Goal: Information Seeking & Learning: Check status

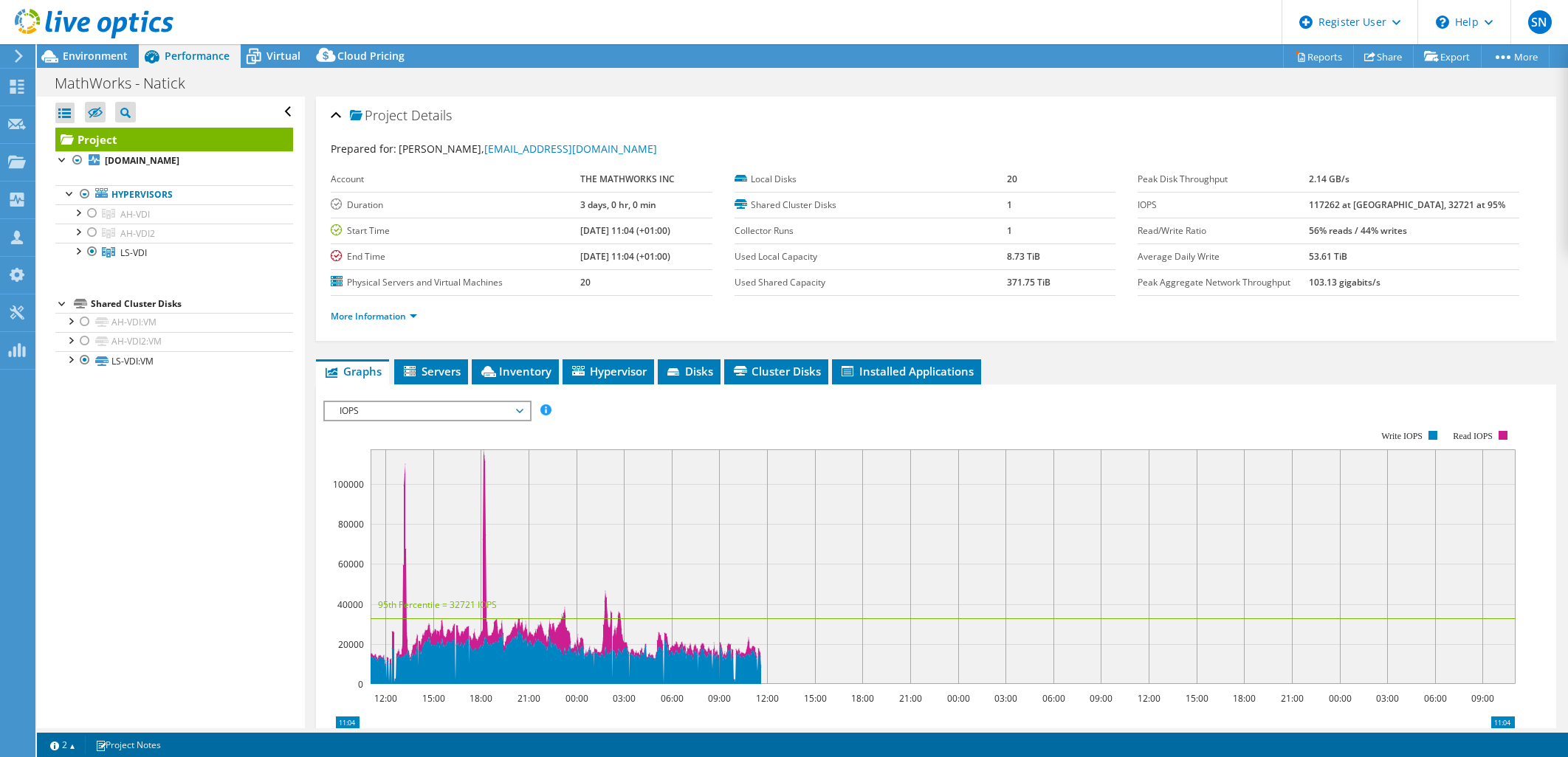
select select "USEast"
select select "USD"
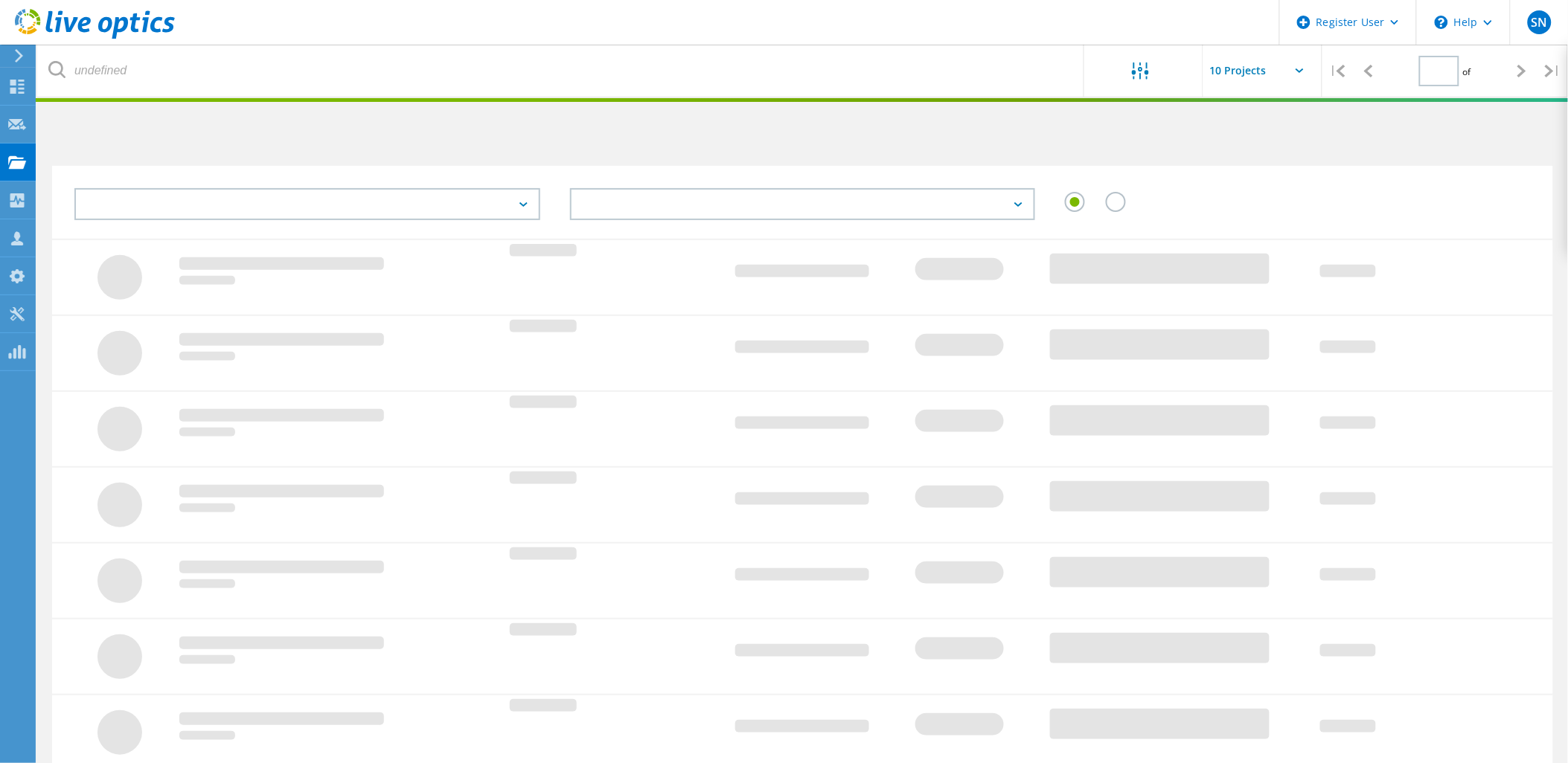
type input "1"
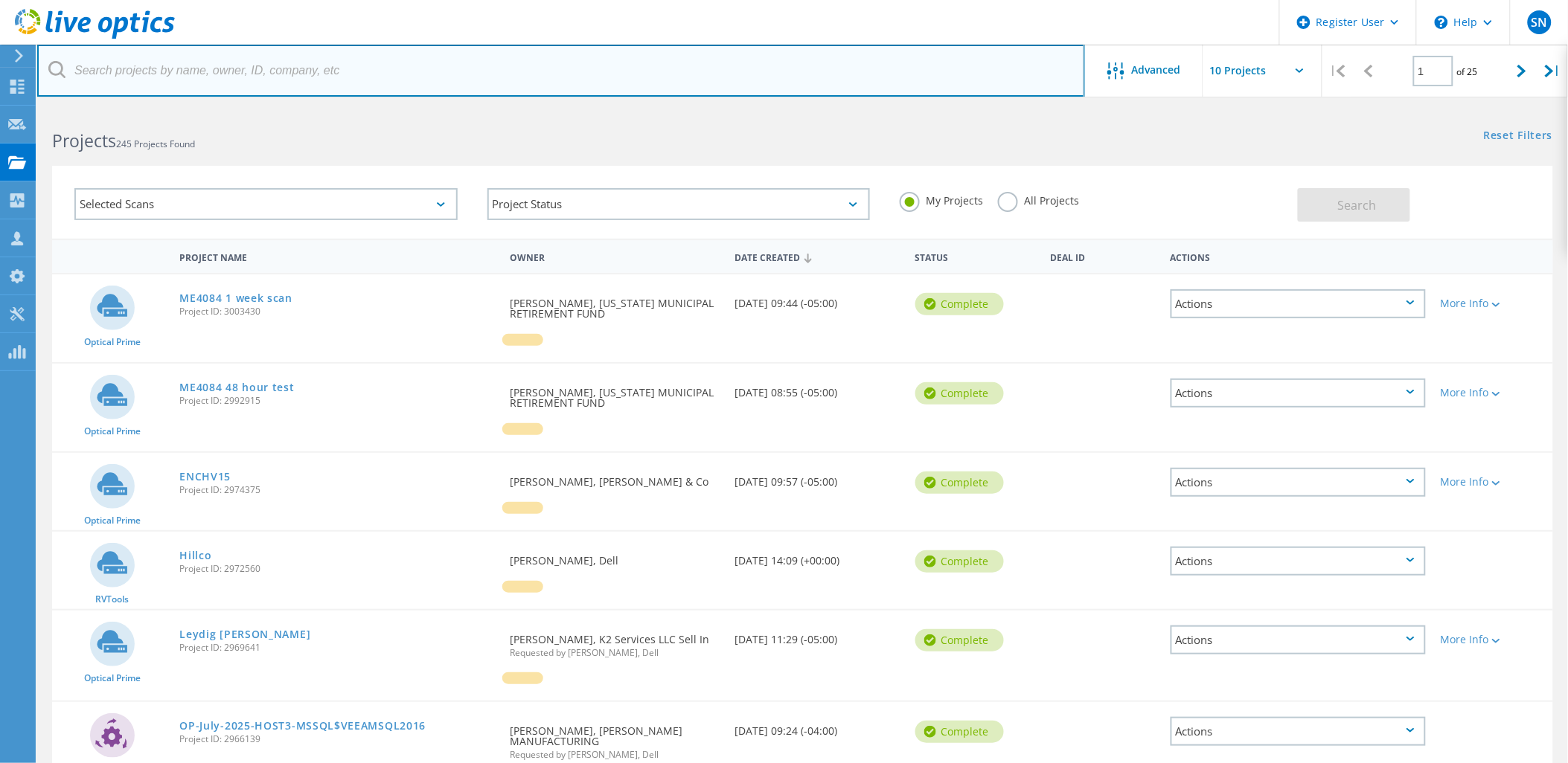
click at [291, 85] on input "text" at bounding box center [561, 70] width 1048 height 52
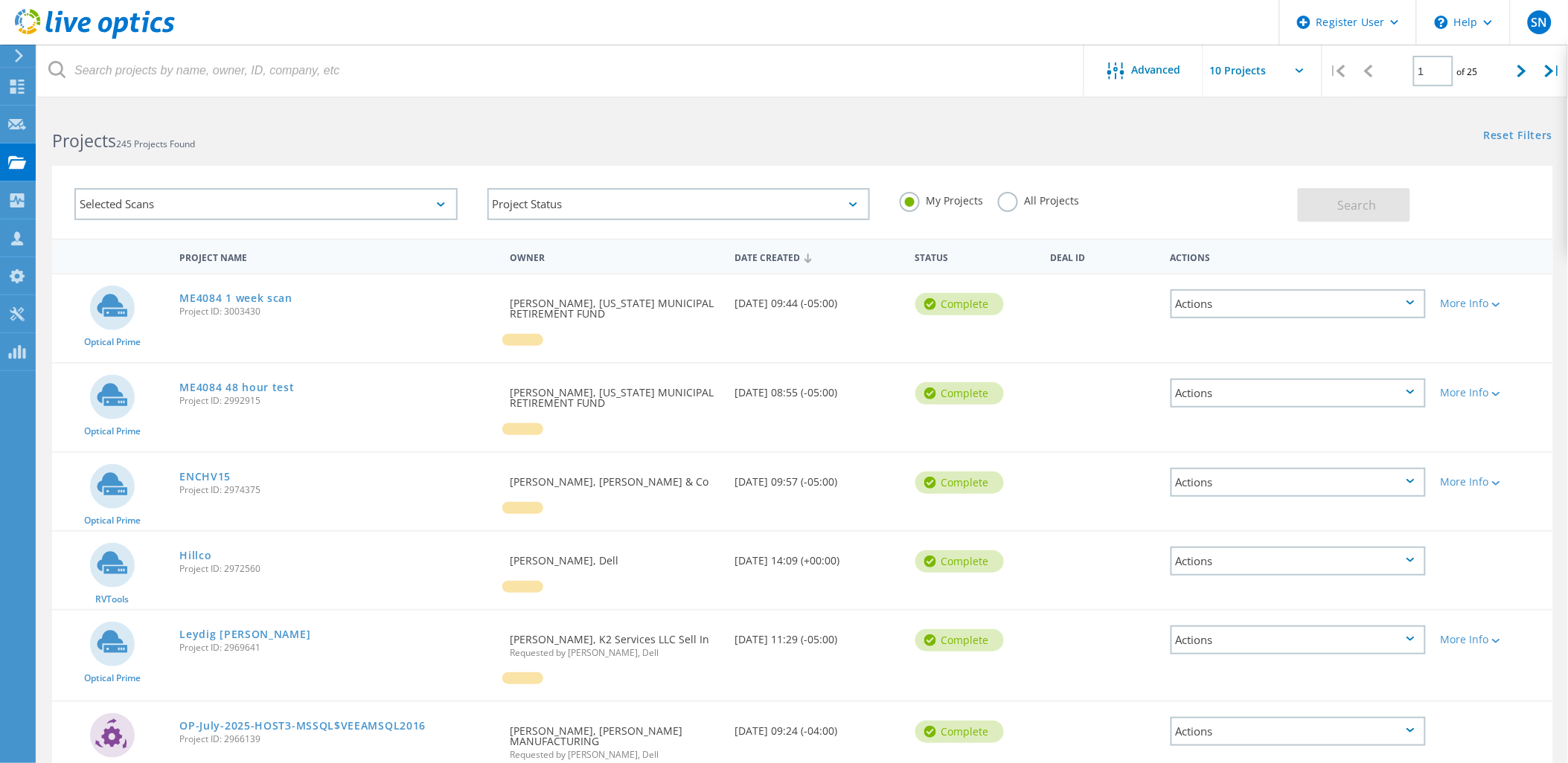
click at [999, 204] on label "All Projects" at bounding box center [1039, 198] width 81 height 14
click at [0, 0] on input "All Projects" at bounding box center [0, 0] width 0 height 0
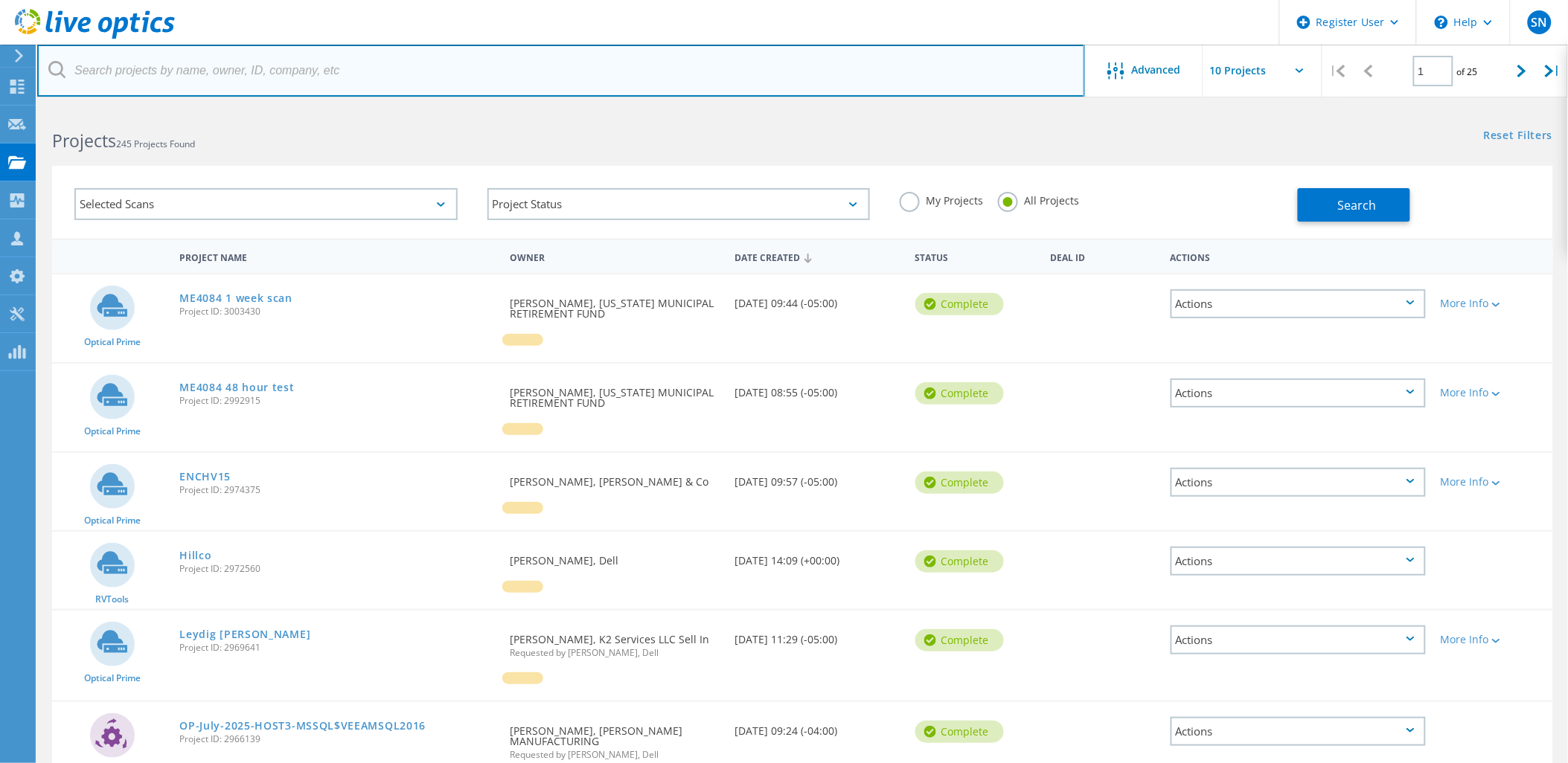
click at [209, 76] on input "text" at bounding box center [561, 70] width 1048 height 52
type input "brattle"
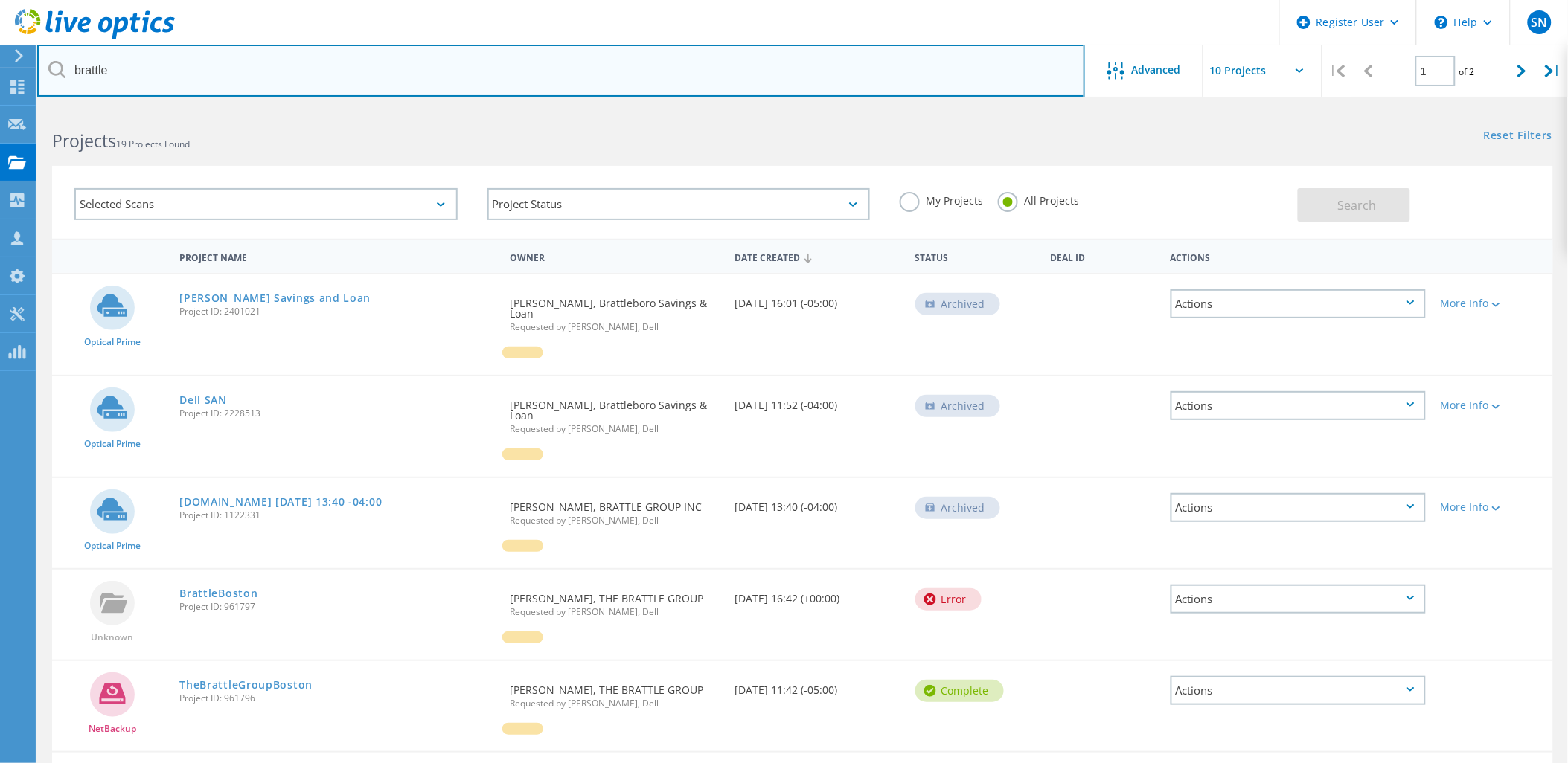
click at [225, 74] on input "brattle" at bounding box center [561, 70] width 1048 height 52
drag, startPoint x: 225, startPoint y: 74, endPoint x: -331, endPoint y: 69, distance: 556.0
click at [0, 69] on html "Register User \n Help Explore Helpful Articles Contact Support SN Dell User Shr…" at bounding box center [784, 627] width 1568 height 1256
type input "john macurdy"
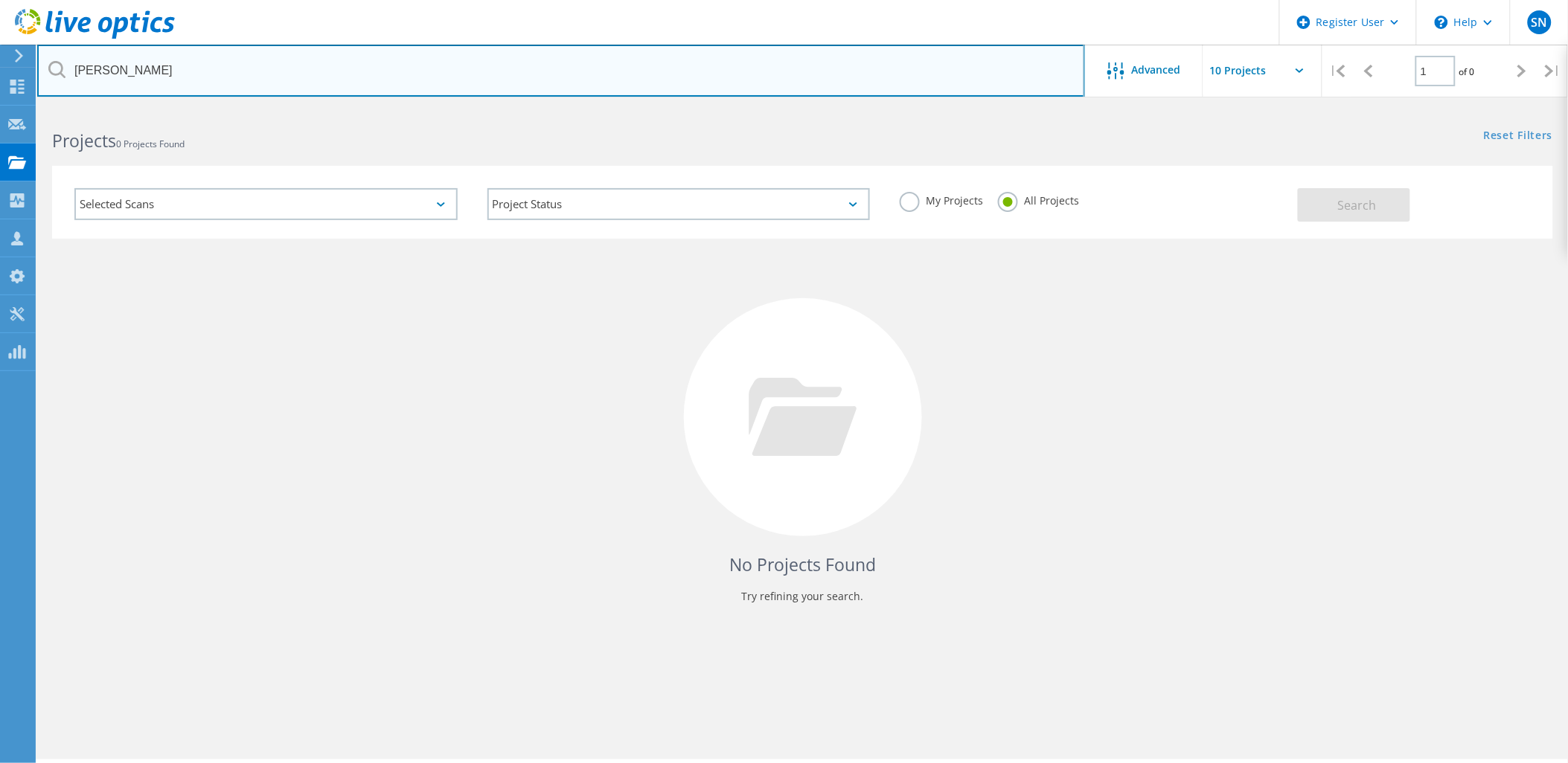
drag, startPoint x: -25, startPoint y: 75, endPoint x: -619, endPoint y: 64, distance: 594.1
click at [0, 64] on html "Register User \n Help Explore Helpful Articles Contact Support SN Dell User Shr…" at bounding box center [784, 402] width 1568 height 804
type input "[DOMAIN_NAME]"
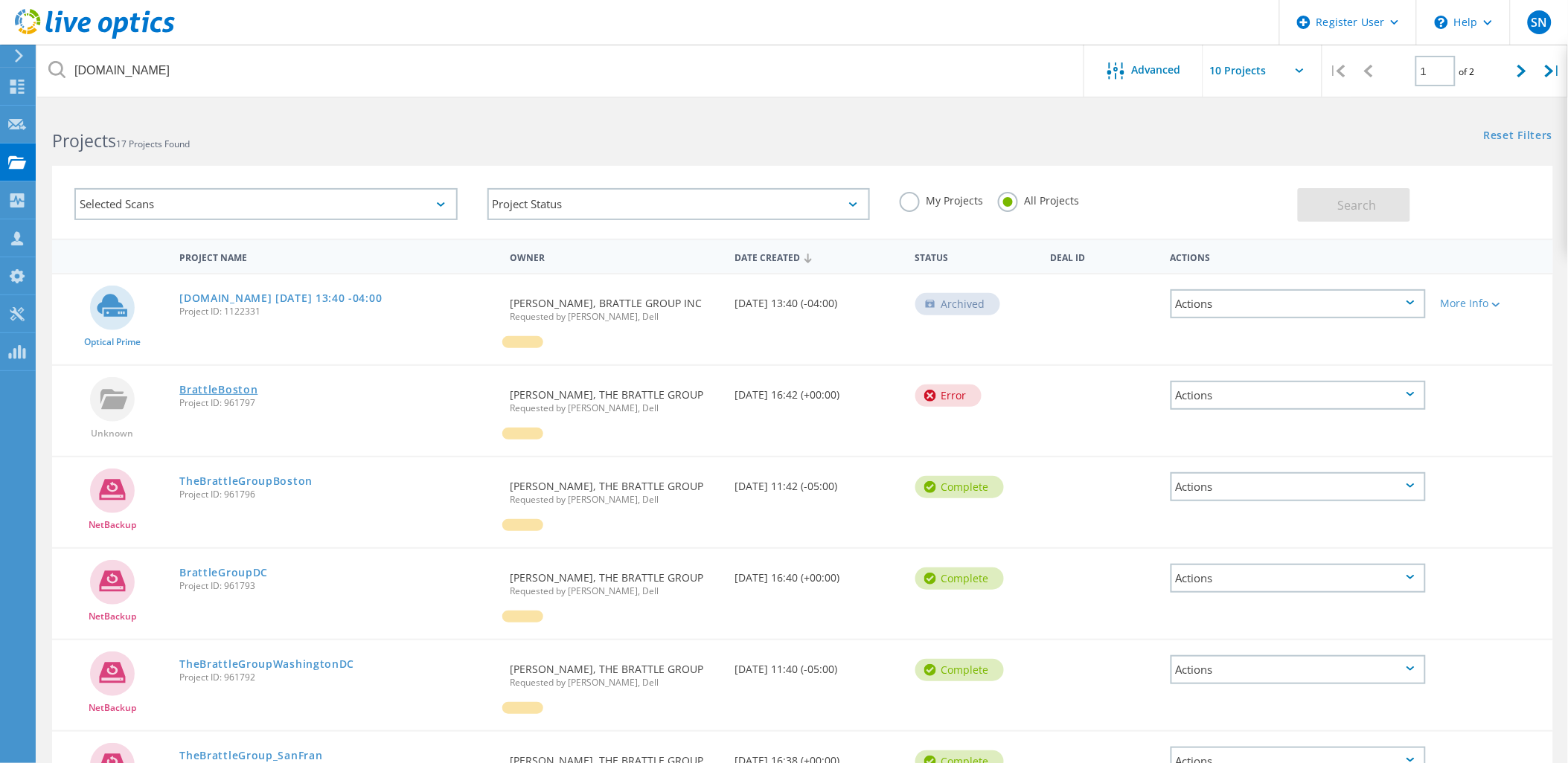
click at [206, 384] on link "BrattleBoston" at bounding box center [218, 389] width 78 height 11
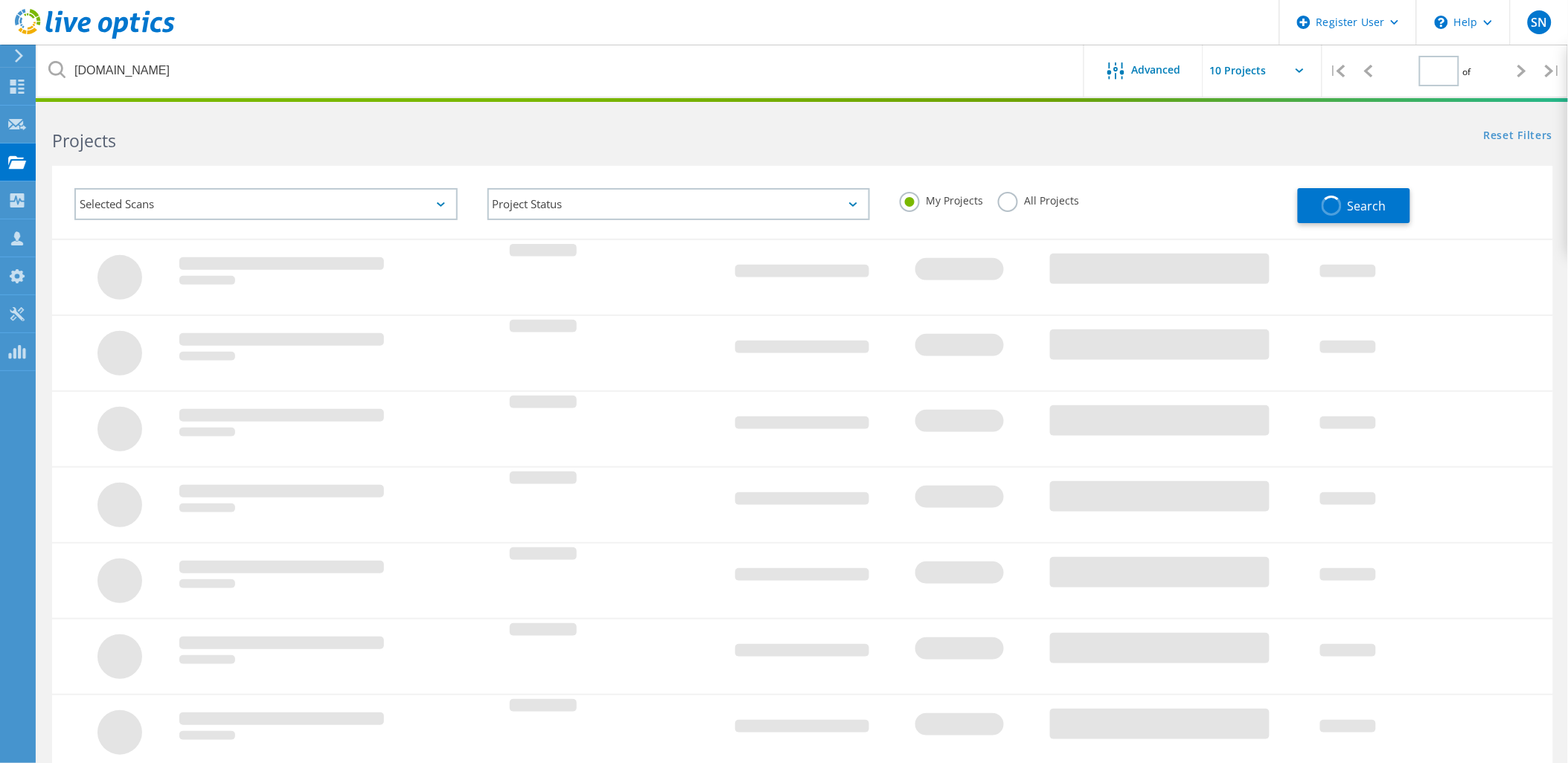
type input "1"
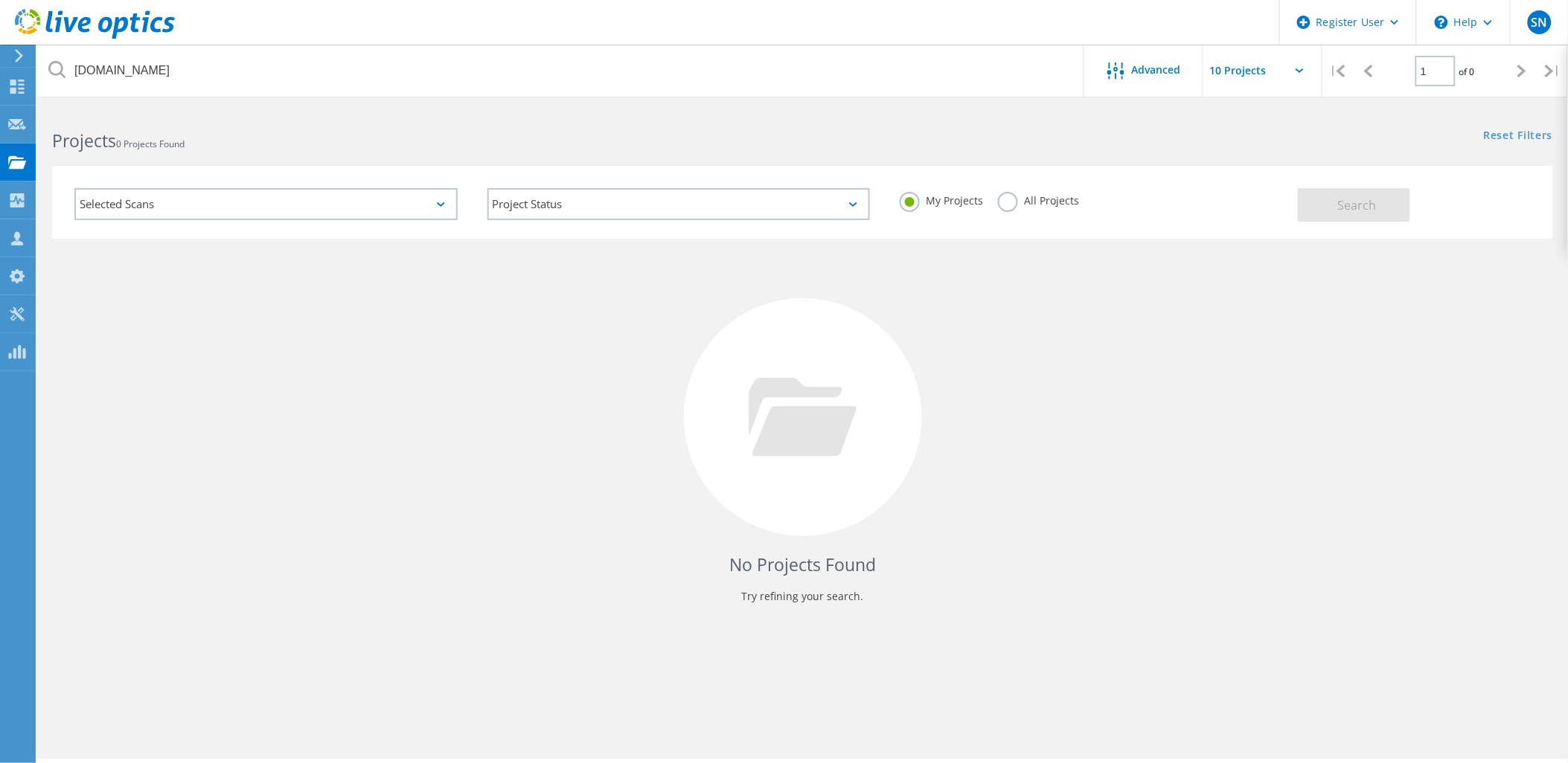
click at [1002, 203] on label "All Projects" at bounding box center [1039, 198] width 81 height 14
click at [0, 0] on input "All Projects" at bounding box center [0, 0] width 0 height 0
click at [1363, 212] on span "Search" at bounding box center [1357, 205] width 39 height 17
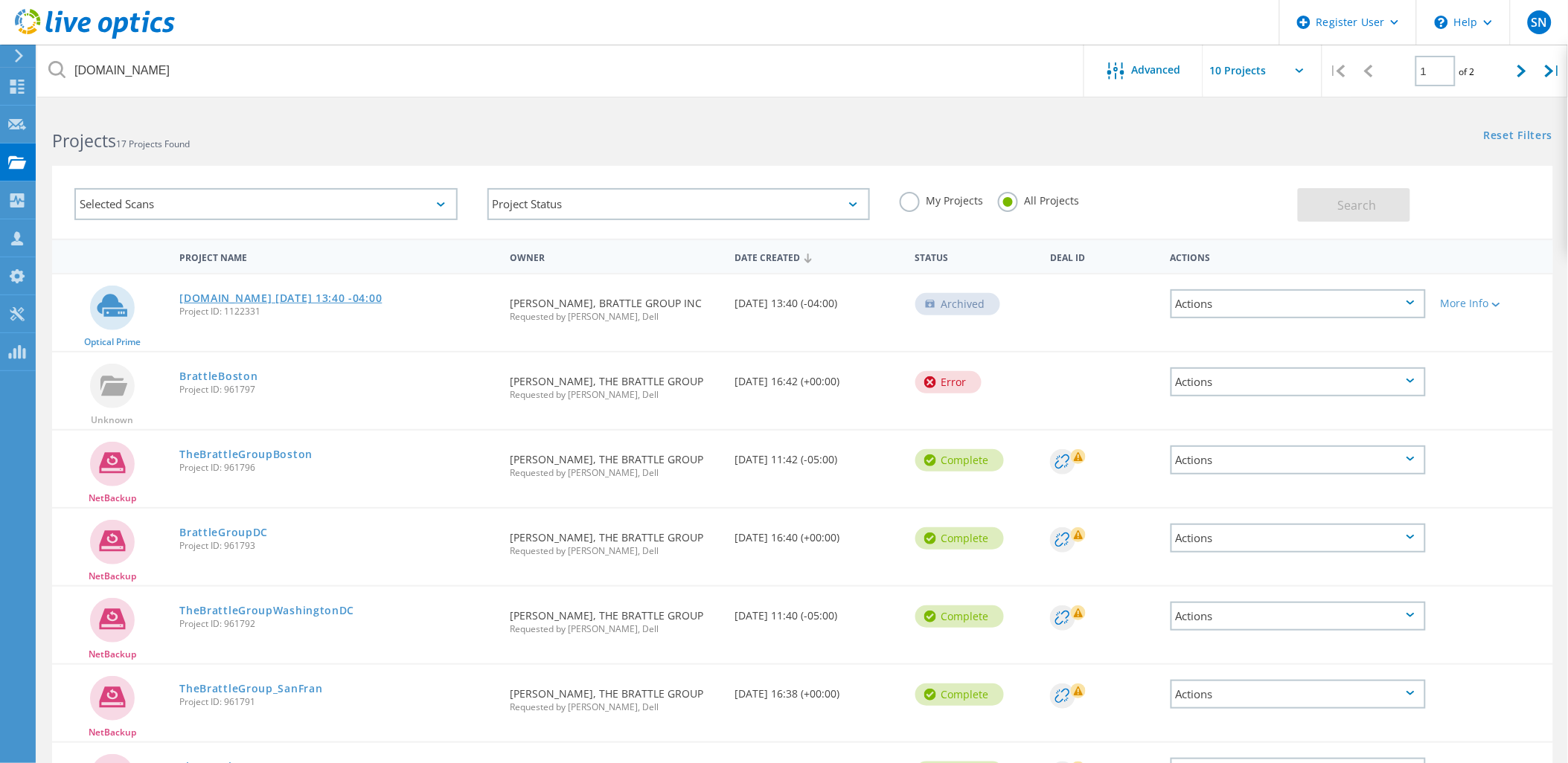
click at [231, 293] on link "[DOMAIN_NAME] [DATE] 13:40 -04:00" at bounding box center [280, 298] width 203 height 11
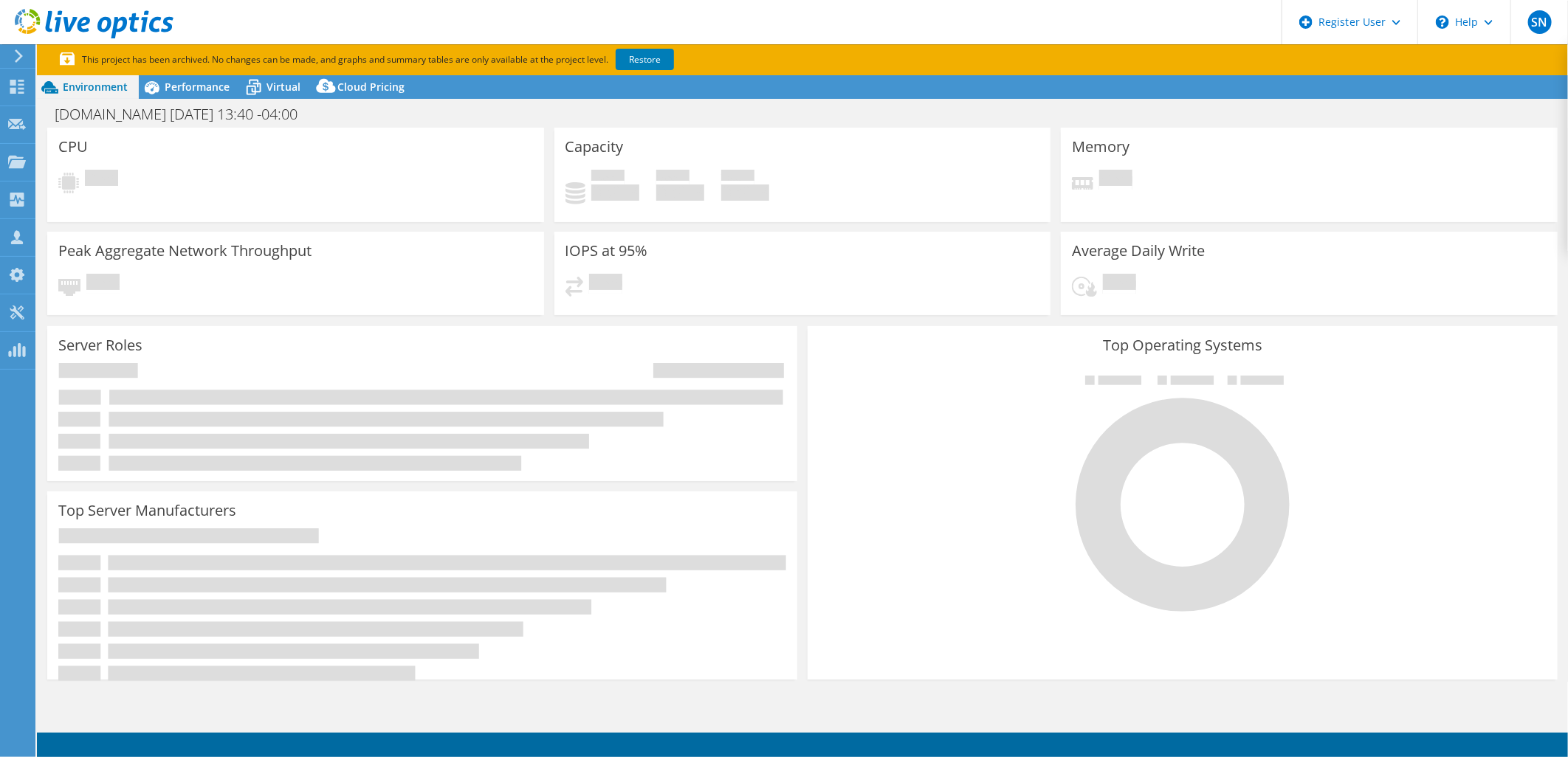
select select "USD"
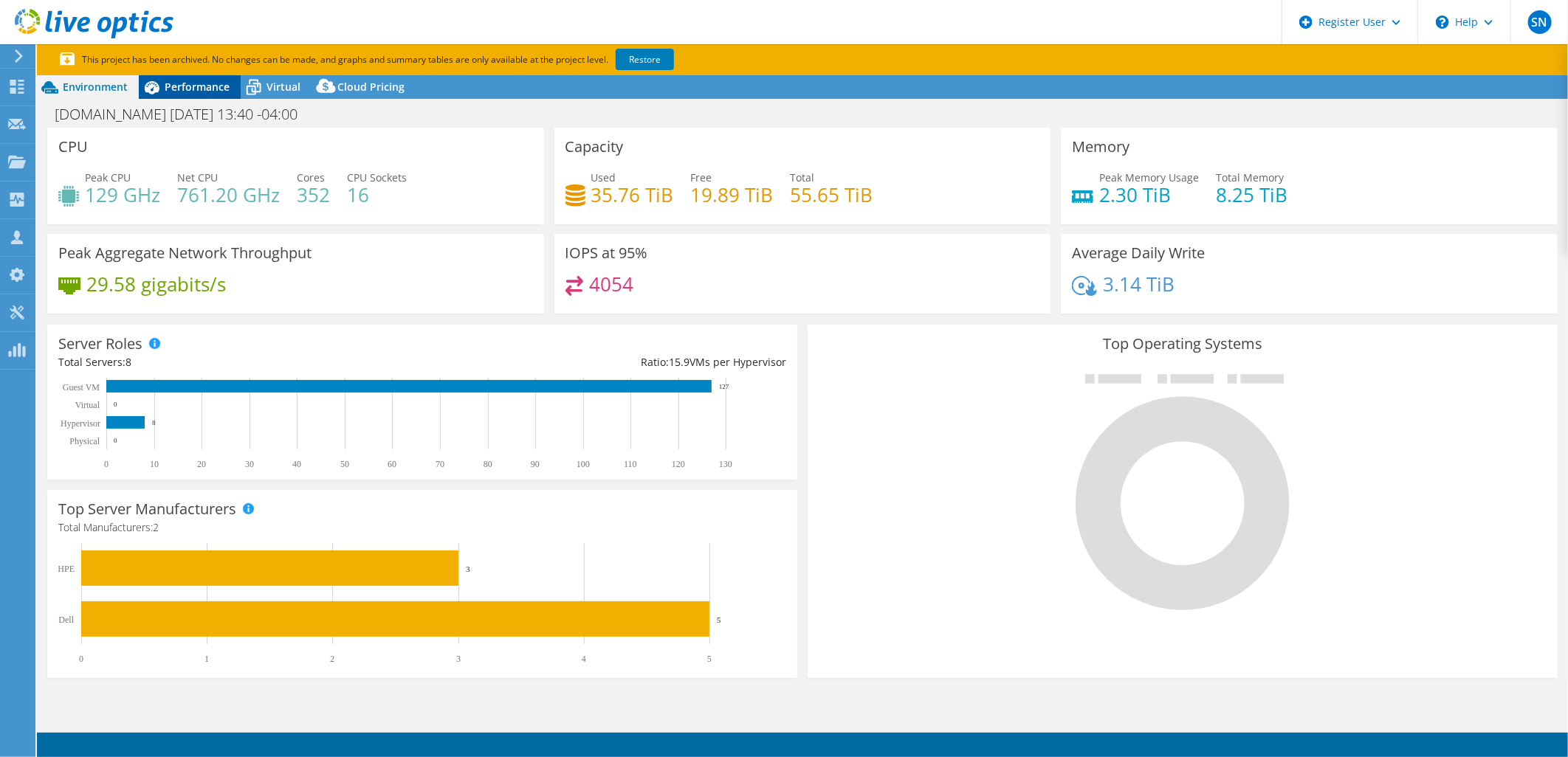
click at [210, 92] on span "Performance" at bounding box center [197, 86] width 65 height 14
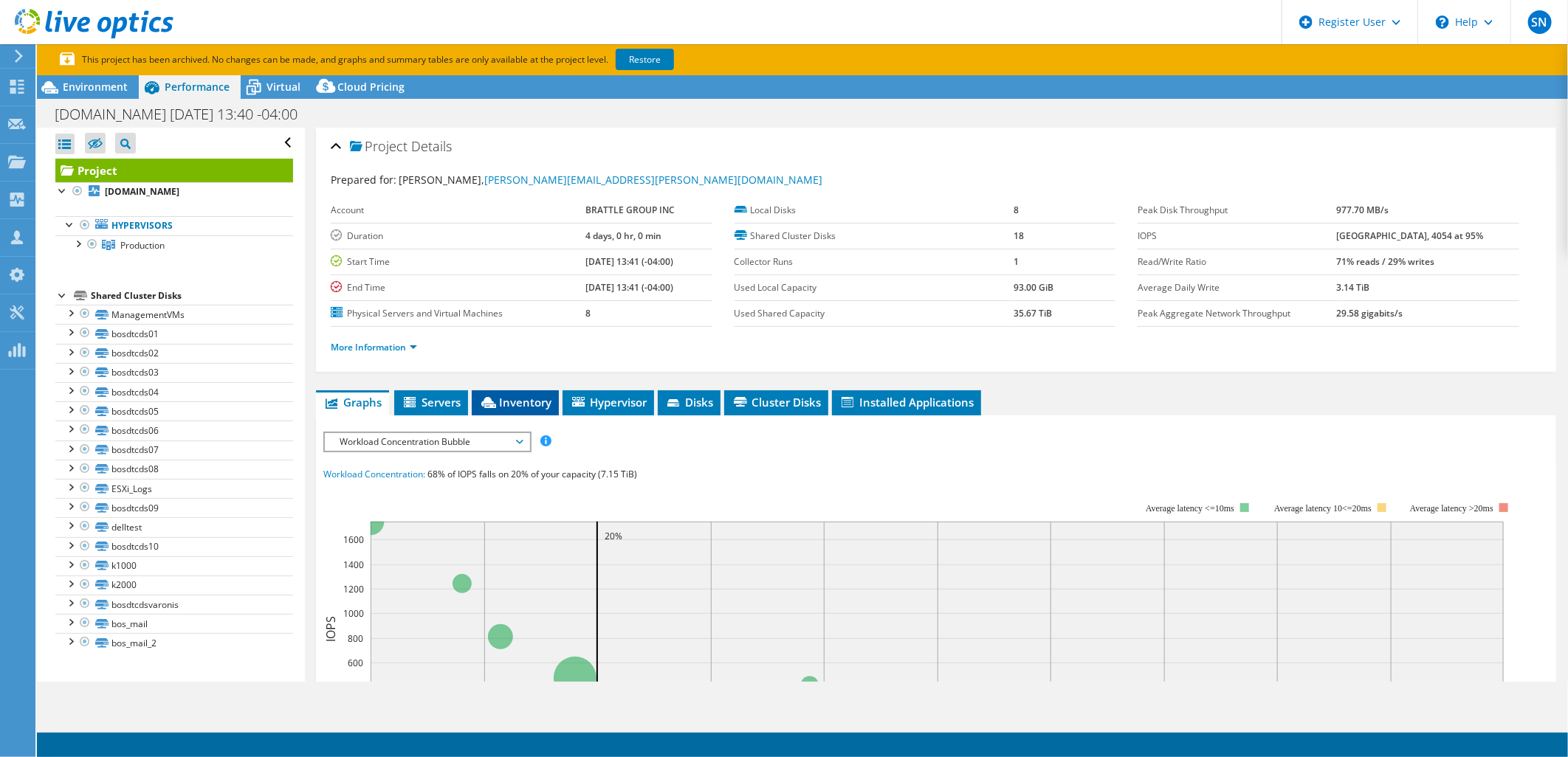
click at [512, 404] on span "Inventory" at bounding box center [515, 402] width 72 height 15
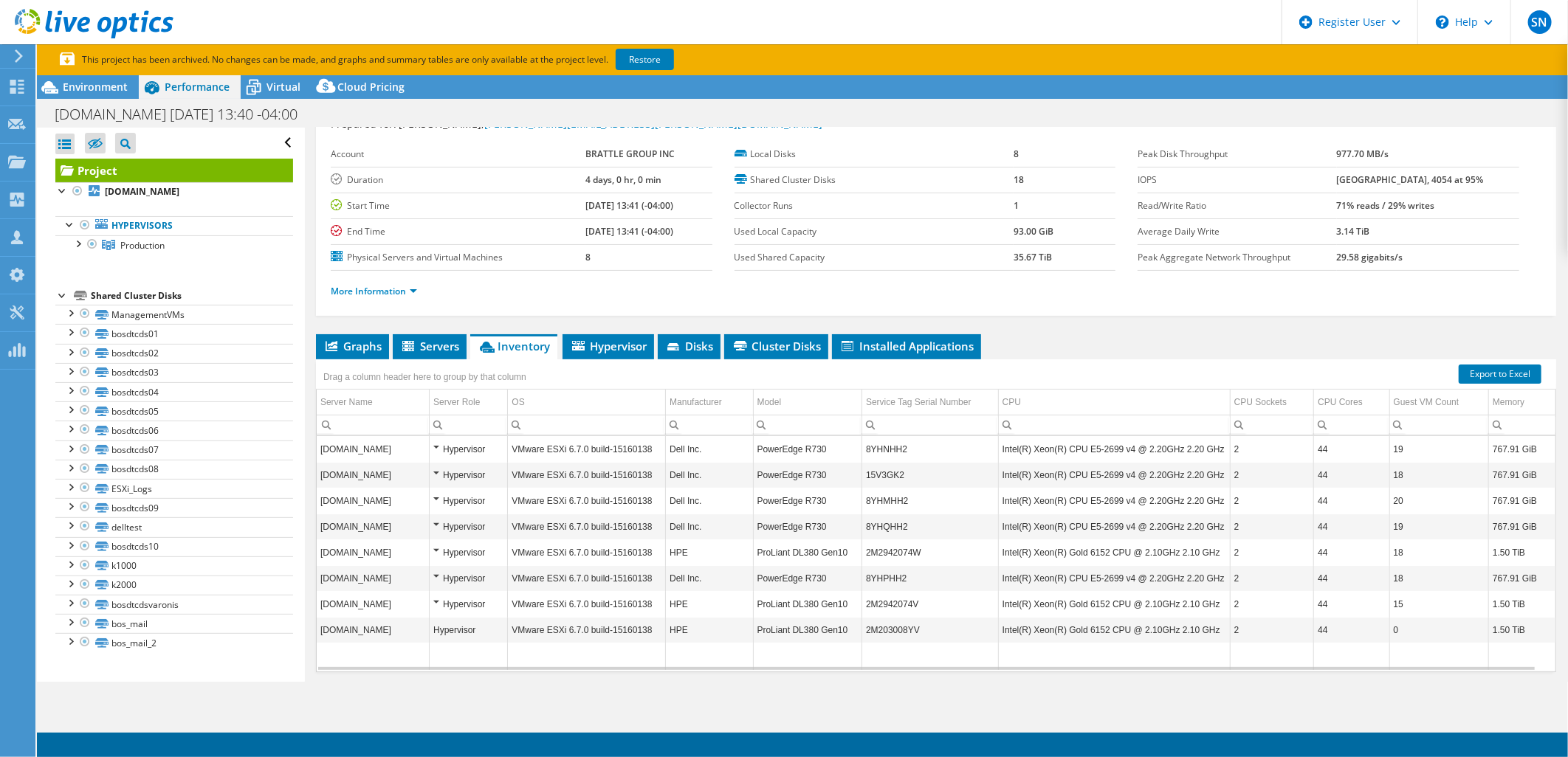
scroll to position [82, 0]
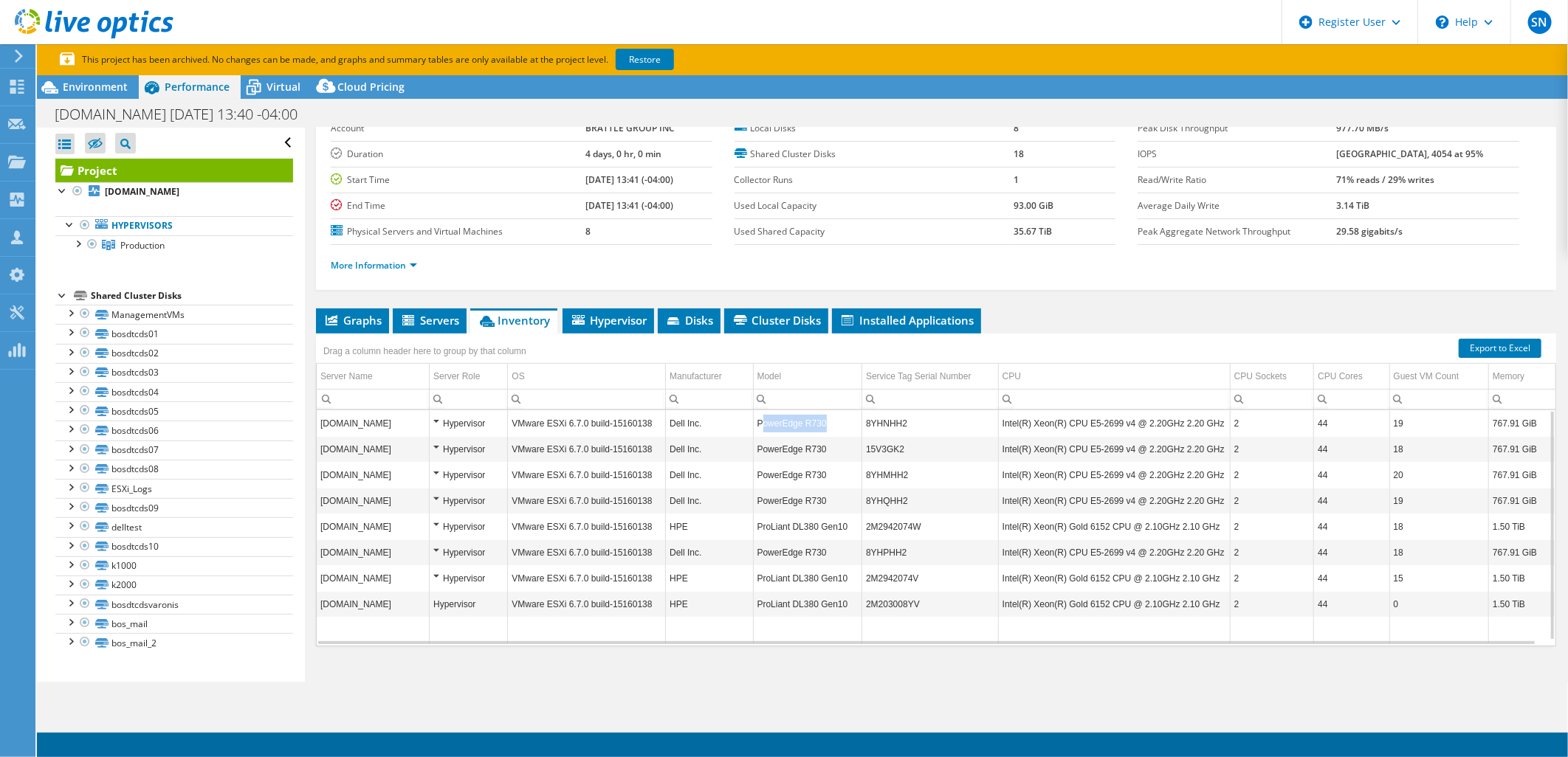
drag, startPoint x: 762, startPoint y: 422, endPoint x: 830, endPoint y: 417, distance: 68.2
click at [830, 417] on td "PowerEdge R730" at bounding box center [807, 422] width 109 height 25
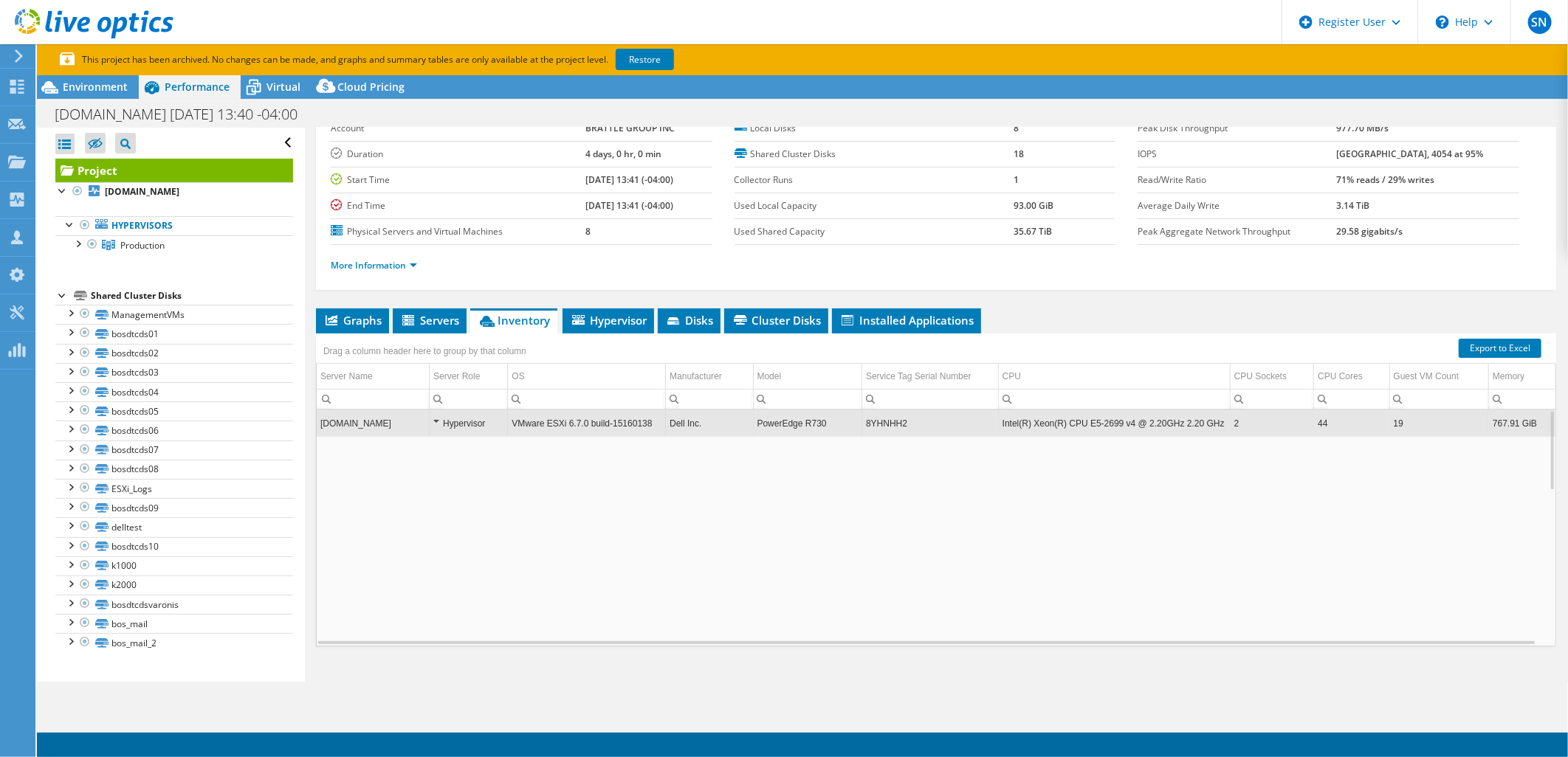
click at [770, 447] on td "Data grid" at bounding box center [936, 673] width 1239 height 475
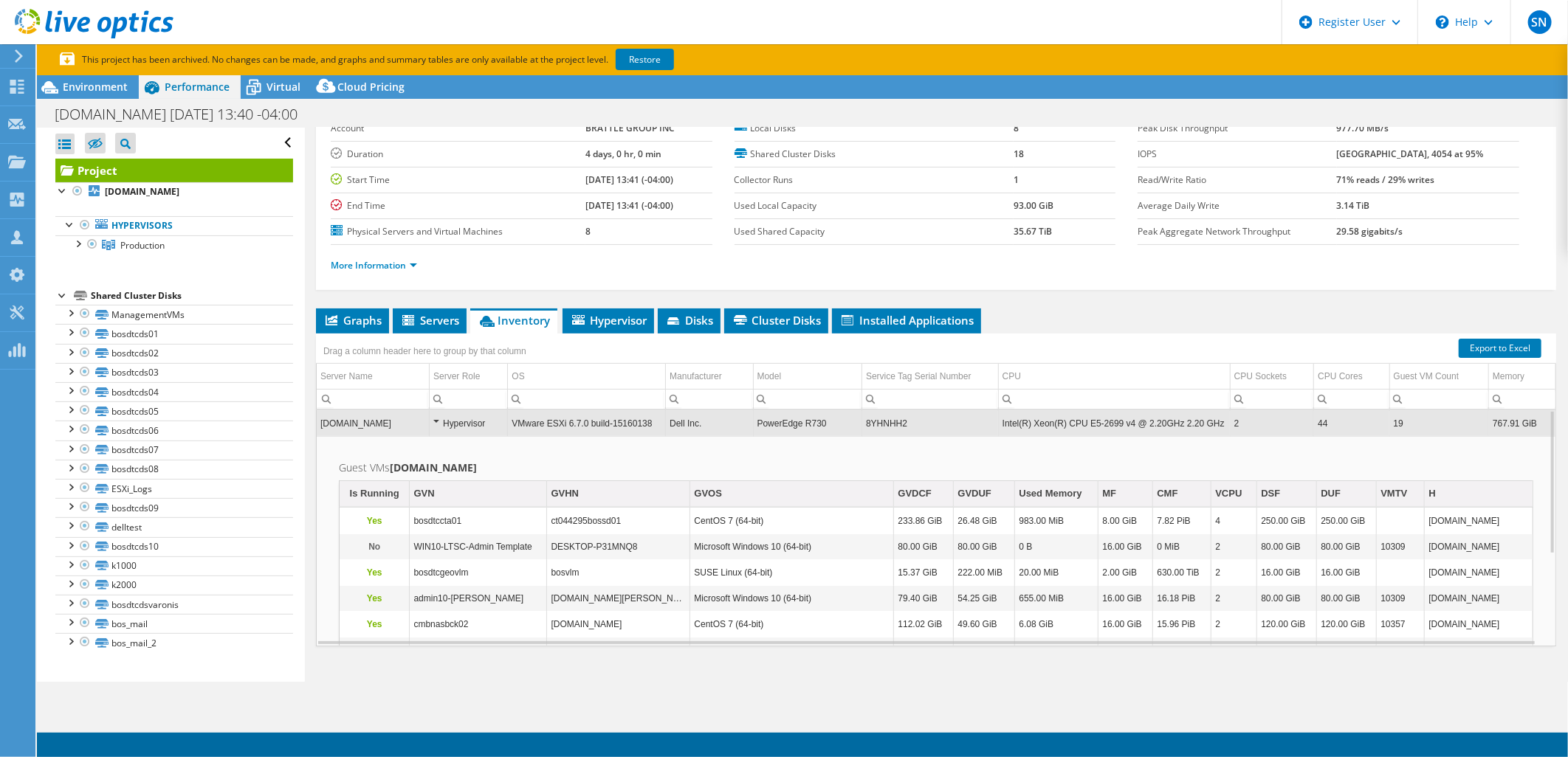
click at [785, 416] on td "PowerEdge R730" at bounding box center [807, 422] width 109 height 25
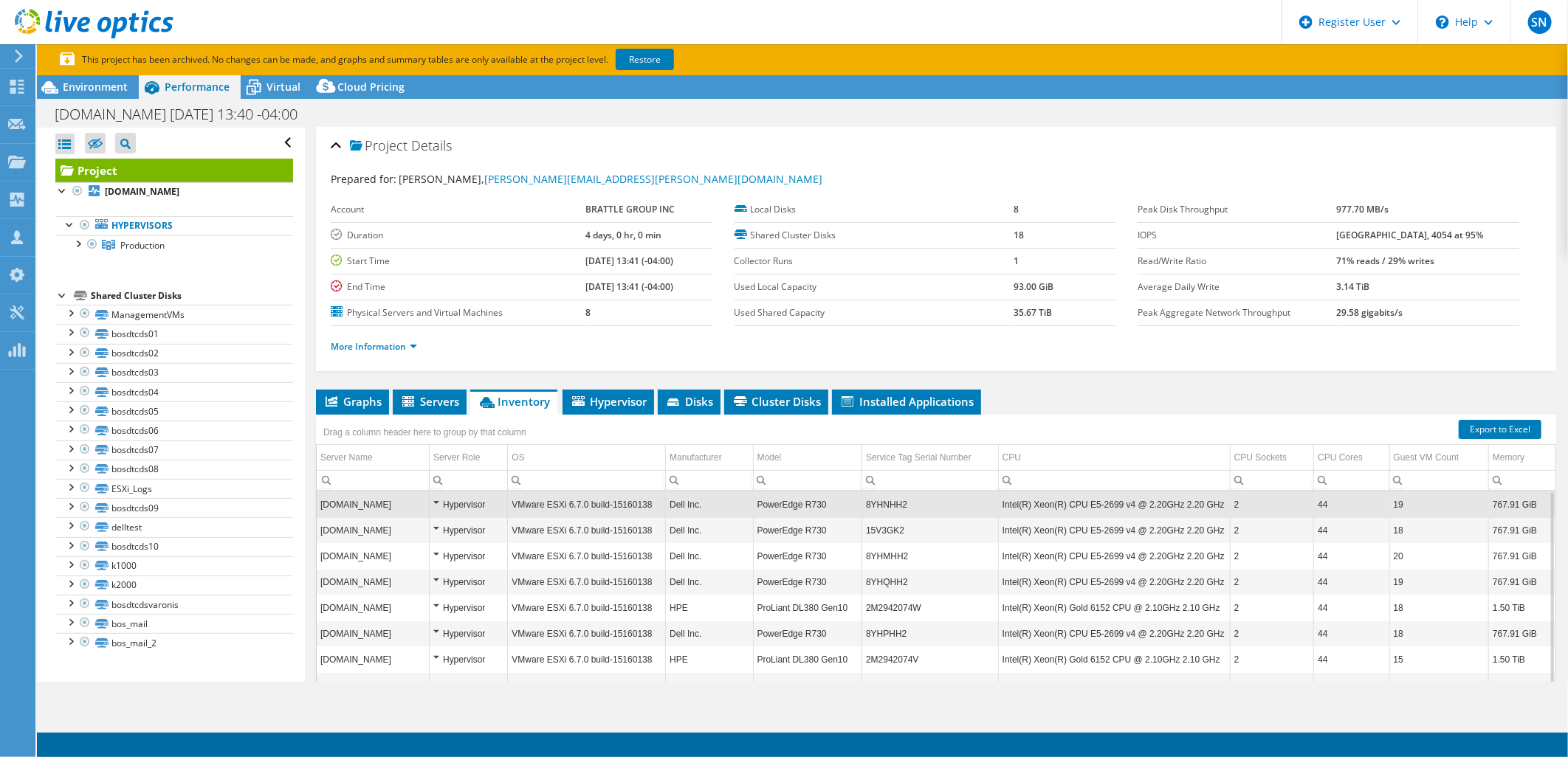
scroll to position [0, 0]
click at [275, 81] on span "Virtual" at bounding box center [283, 86] width 34 height 14
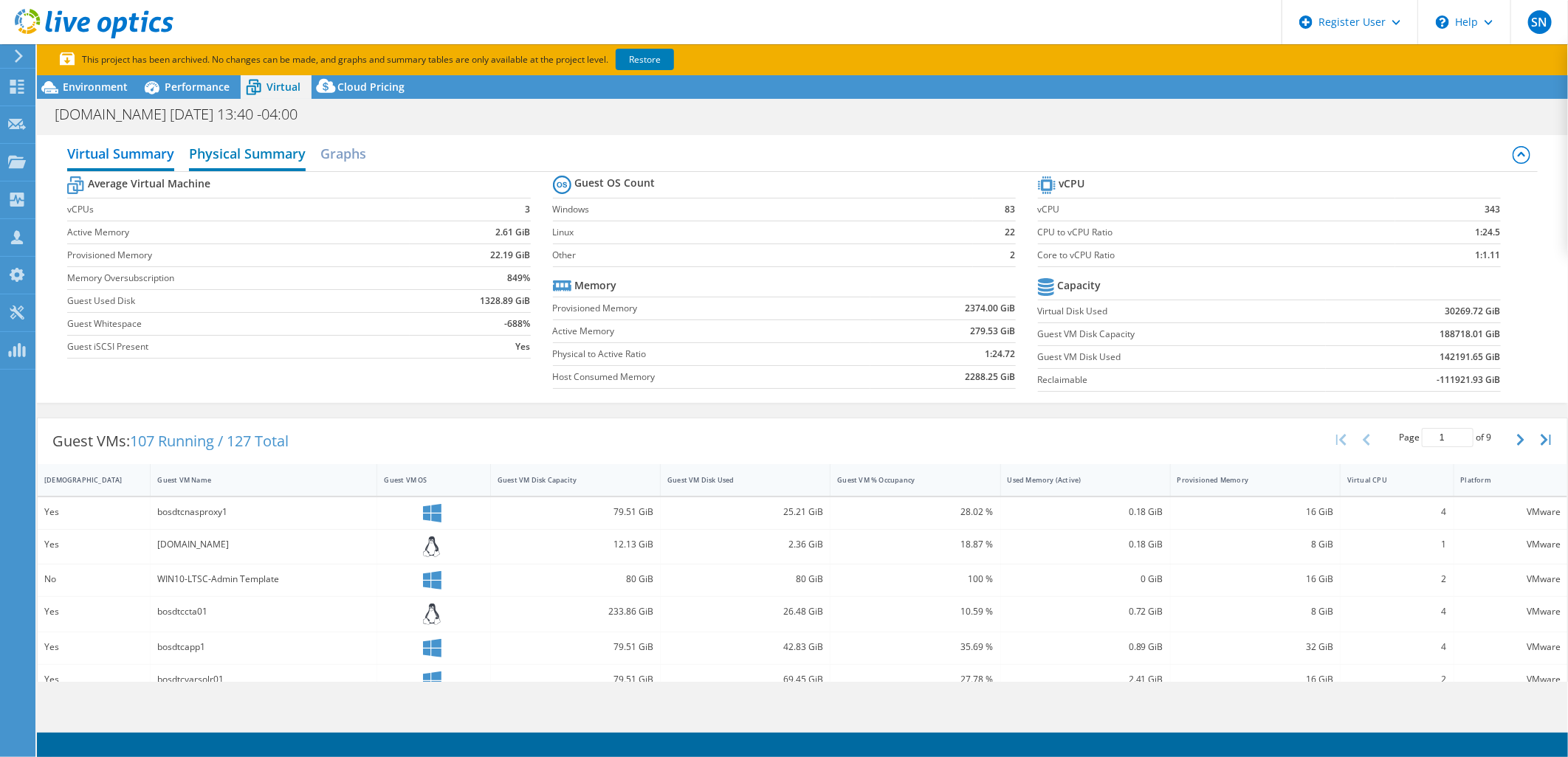
click at [271, 162] on h2 "Physical Summary" at bounding box center [247, 155] width 117 height 33
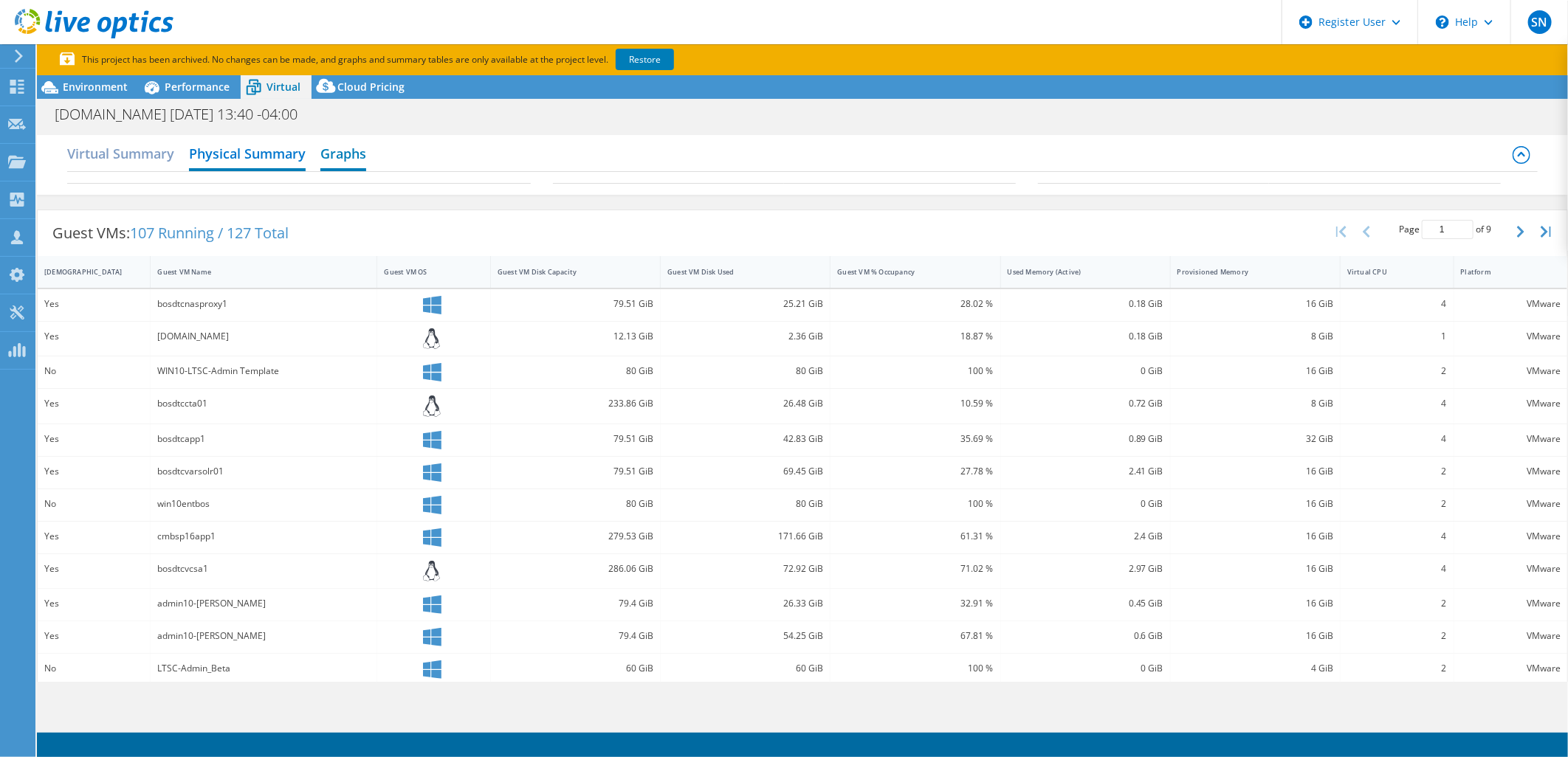
click at [338, 153] on h2 "Graphs" at bounding box center [344, 155] width 46 height 33
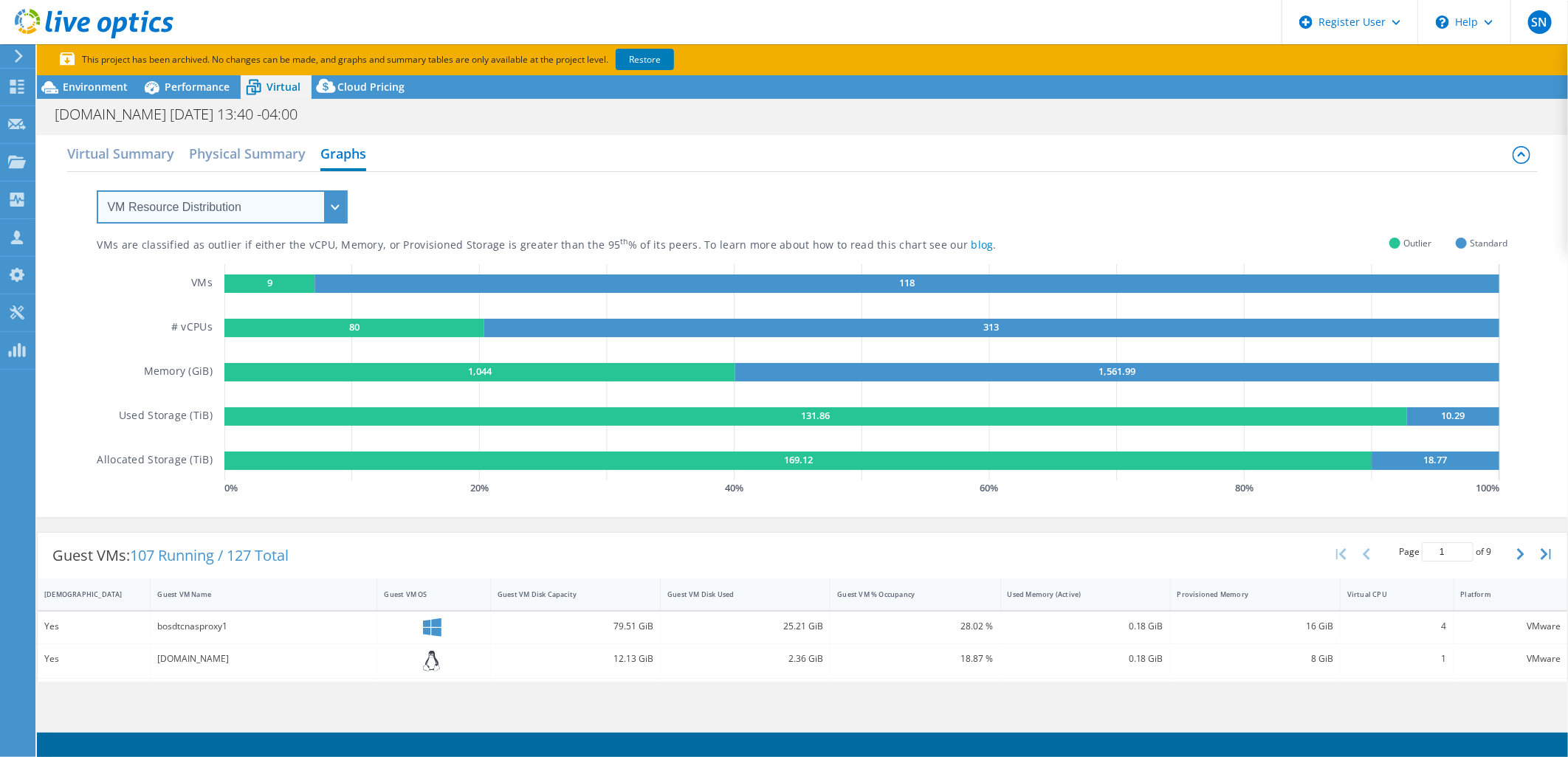
click at [272, 210] on select "VM Resource Distribution Provisioning Contrast Over Provisioning" at bounding box center [222, 207] width 251 height 33
click at [97, 190] on select "VM Resource Distribution Provisioning Contrast Over Provisioning" at bounding box center [222, 207] width 251 height 33
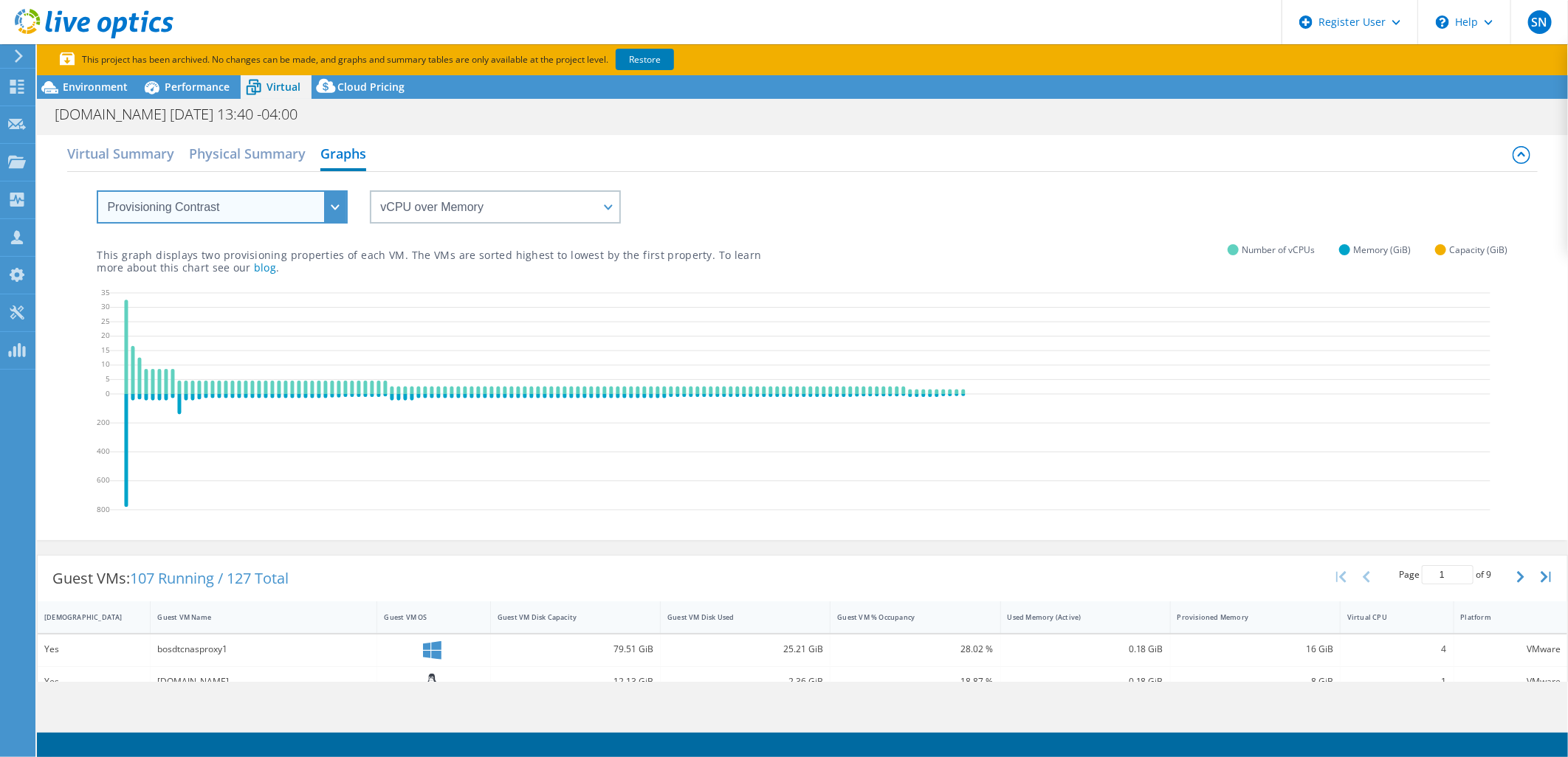
click at [290, 210] on select "VM Resource Distribution Provisioning Contrast Over Provisioning" at bounding box center [222, 207] width 251 height 33
select select "Over Provisioning"
click at [97, 190] on select "VM Resource Distribution Provisioning Contrast Over Provisioning" at bounding box center [222, 207] width 251 height 33
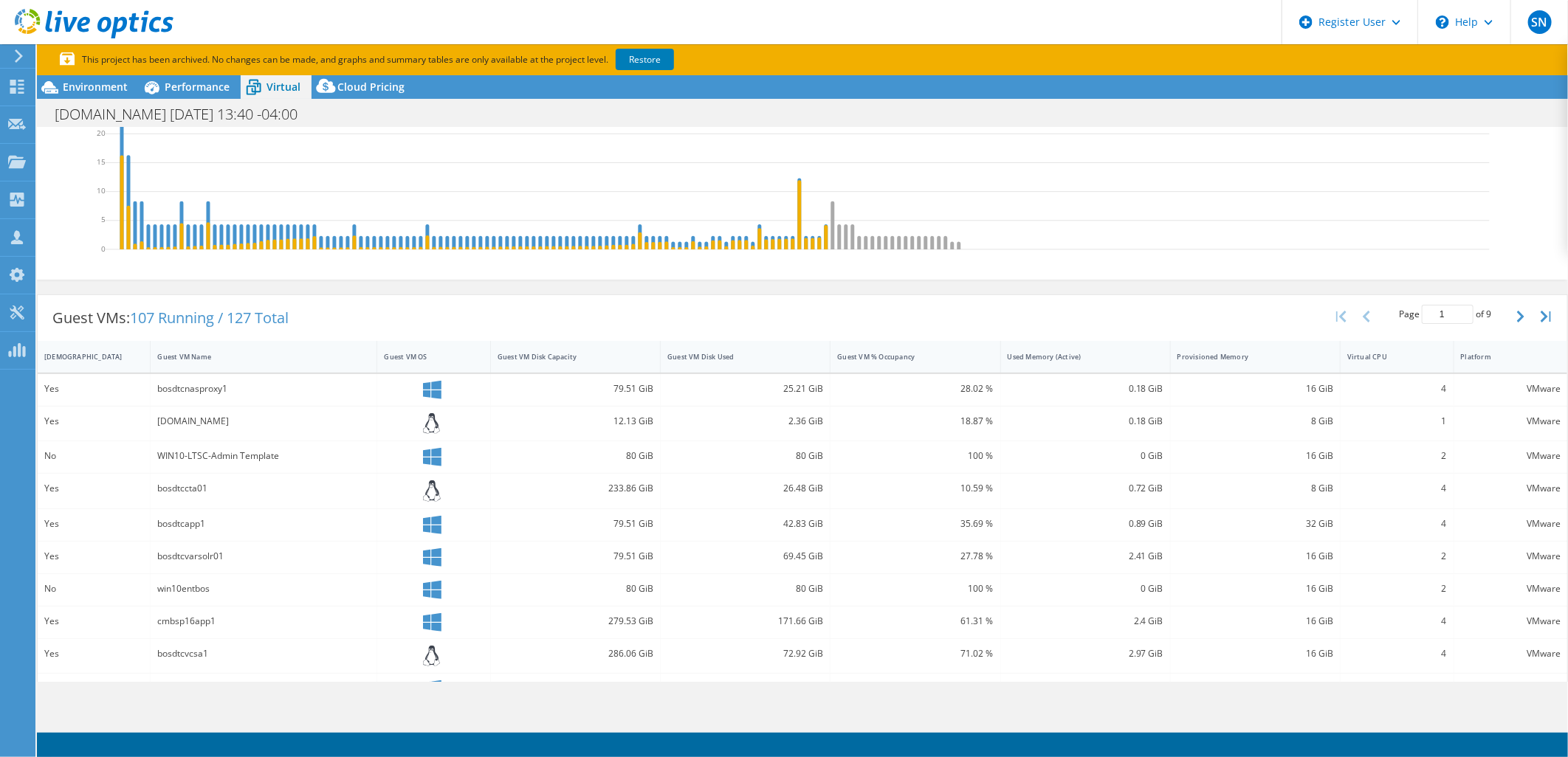
scroll to position [246, 0]
drag, startPoint x: 99, startPoint y: 79, endPoint x: 245, endPoint y: 112, distance: 149.7
click at [99, 80] on span "Environment" at bounding box center [94, 86] width 65 height 14
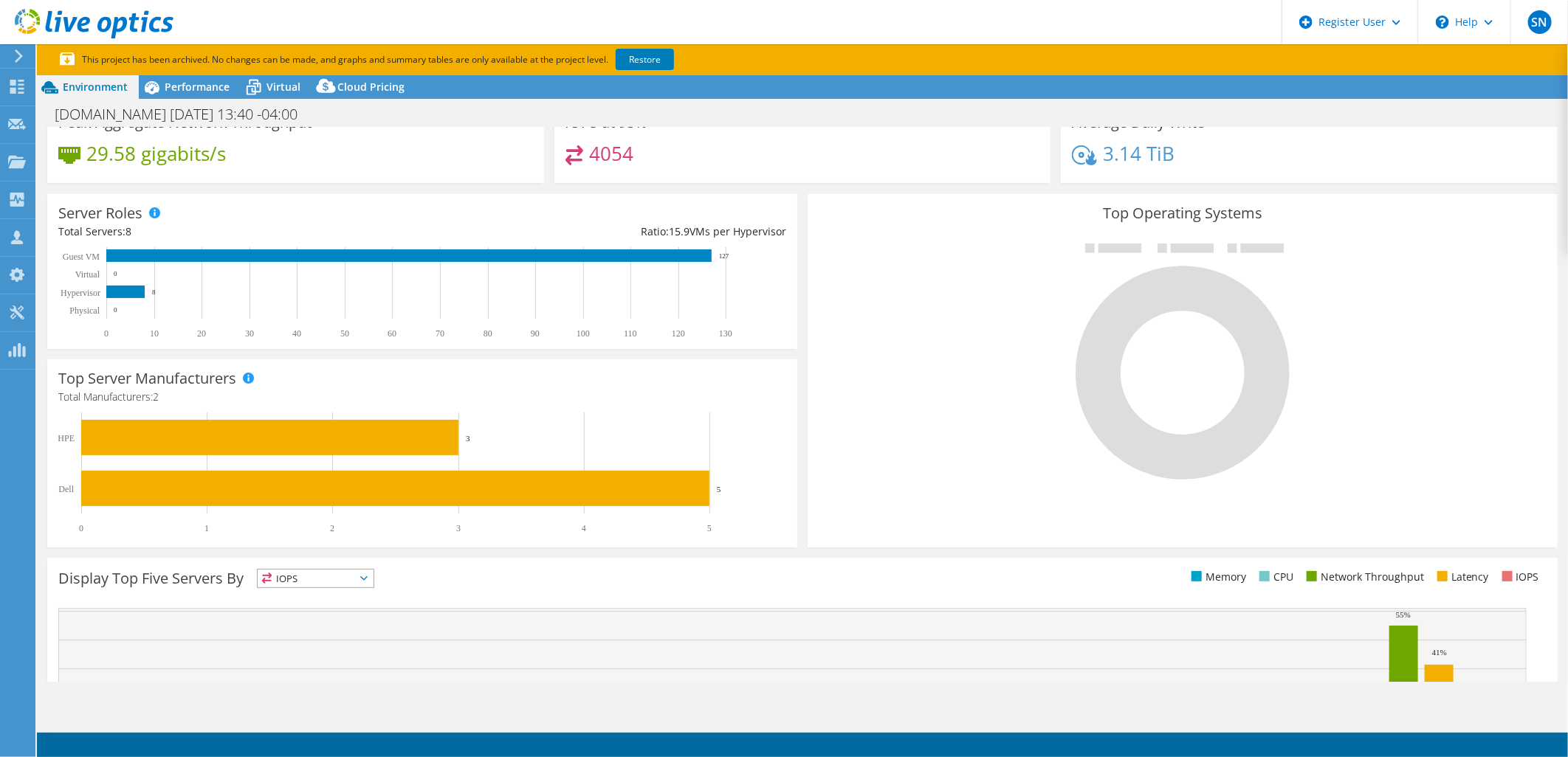
scroll to position [0, 0]
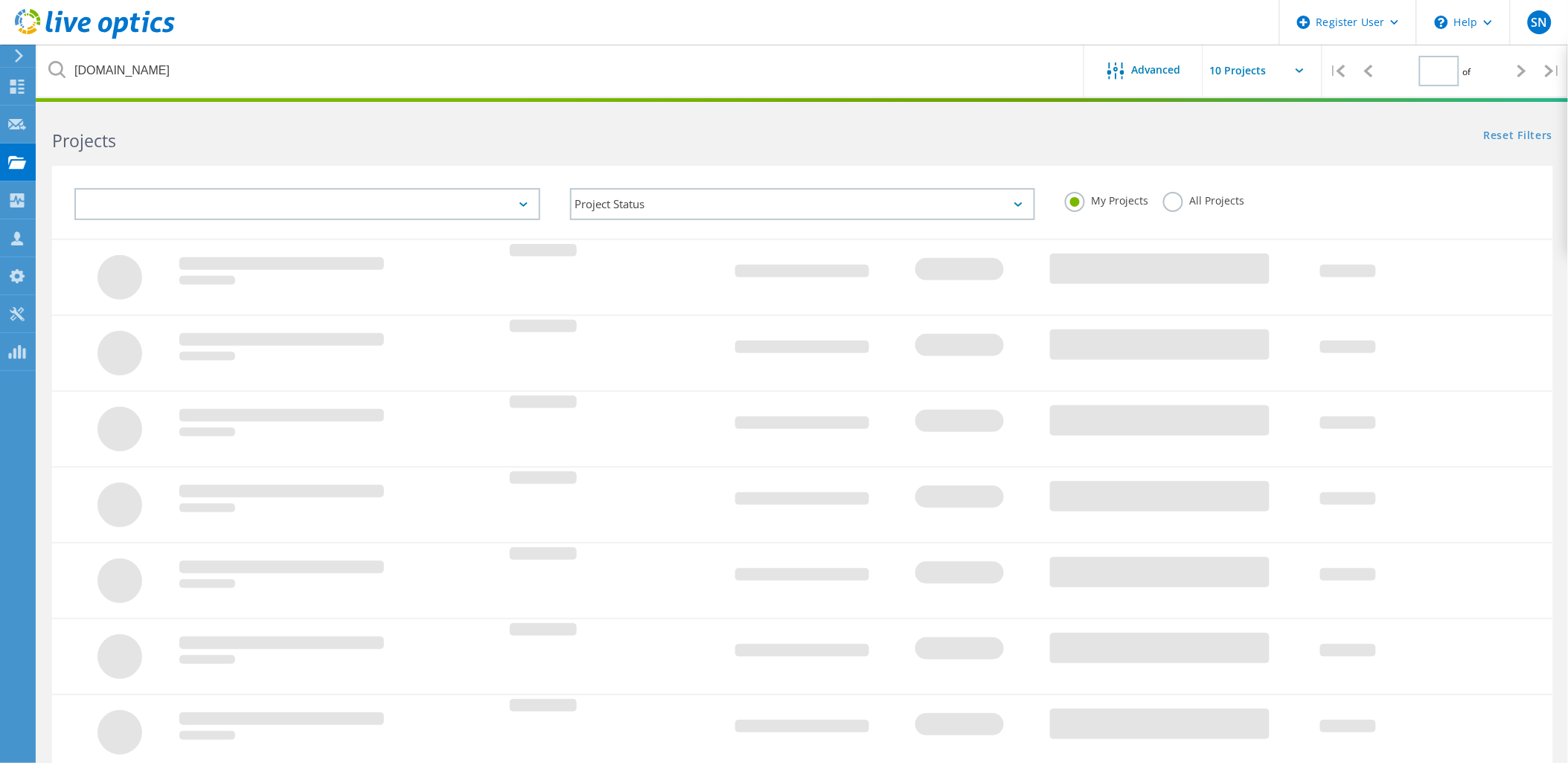
type input "1"
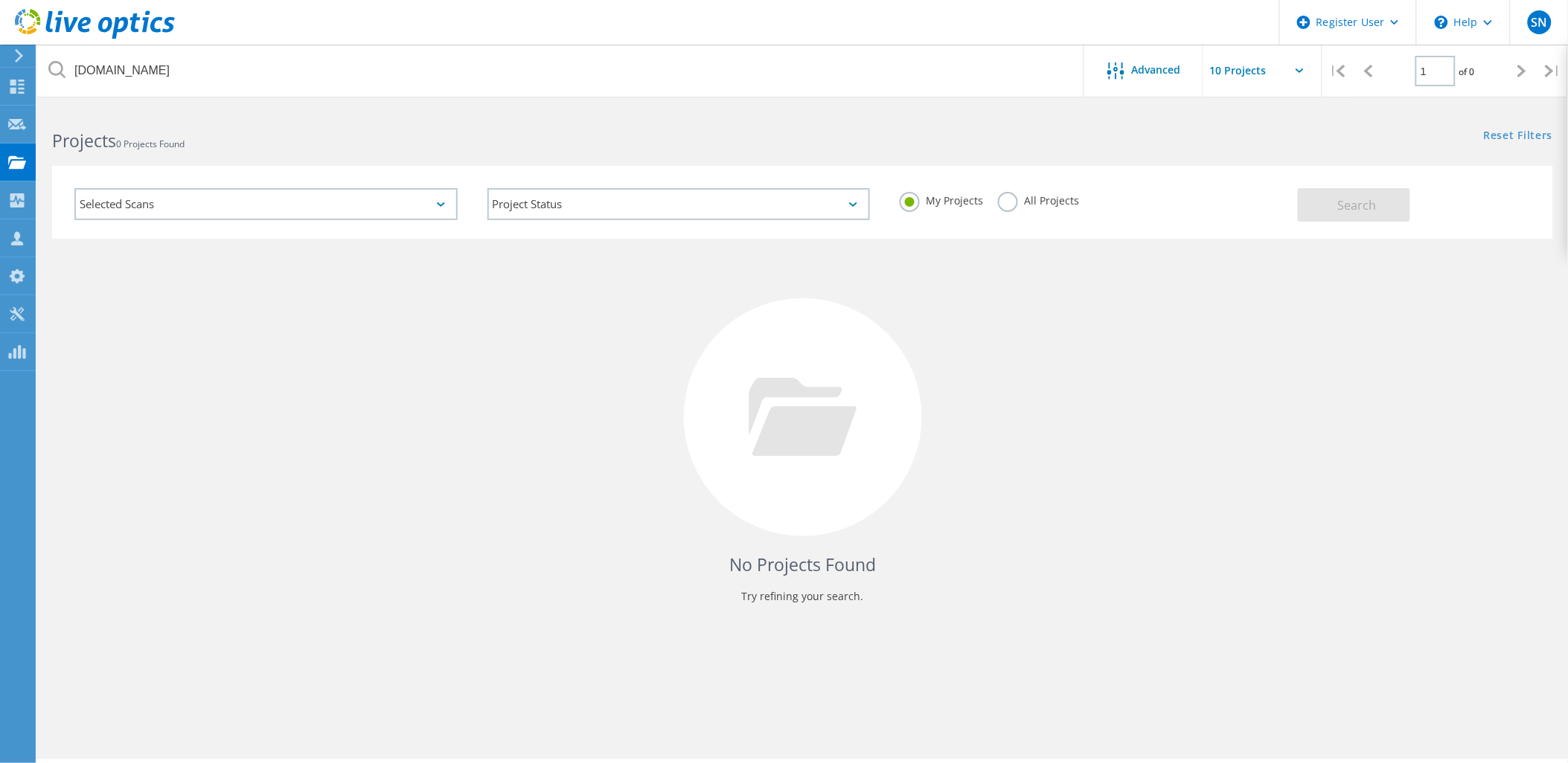
click at [843, 360] on div at bounding box center [803, 417] width 238 height 238
click at [1012, 203] on label "All Projects" at bounding box center [1039, 198] width 81 height 14
click at [0, 0] on input "All Projects" at bounding box center [0, 0] width 0 height 0
click at [1347, 217] on button "Search" at bounding box center [1354, 205] width 112 height 33
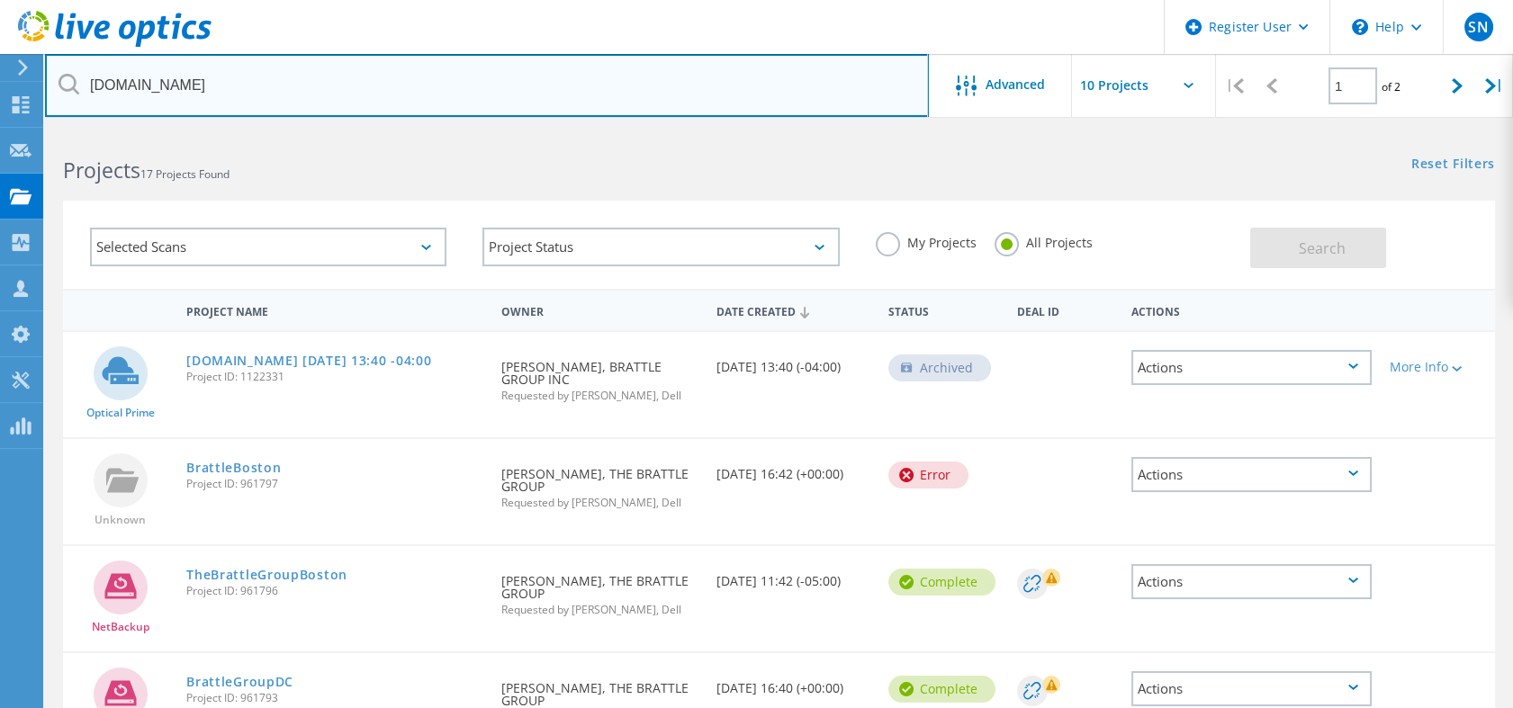
click at [206, 70] on input "[DOMAIN_NAME]" at bounding box center [487, 85] width 884 height 63
type input "mathworks"
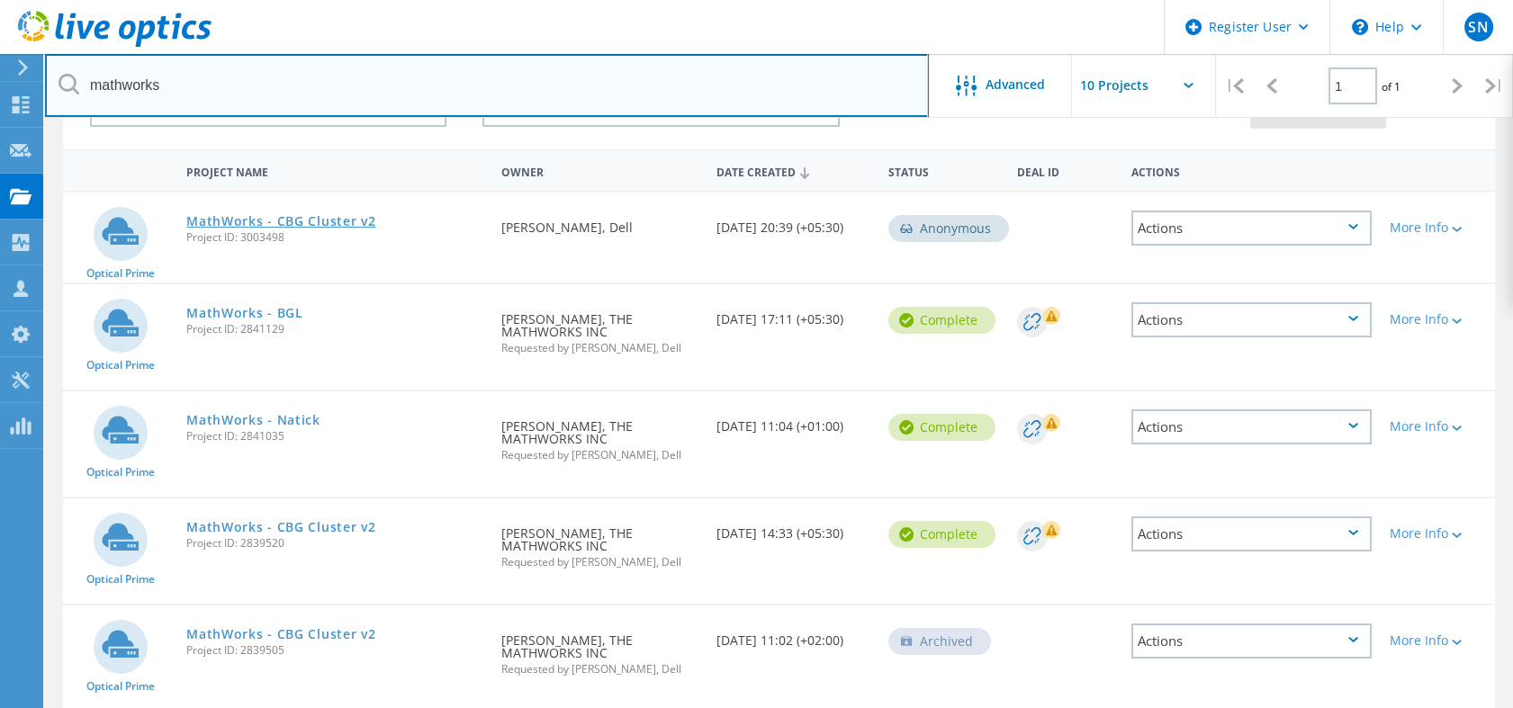
scroll to position [139, 0]
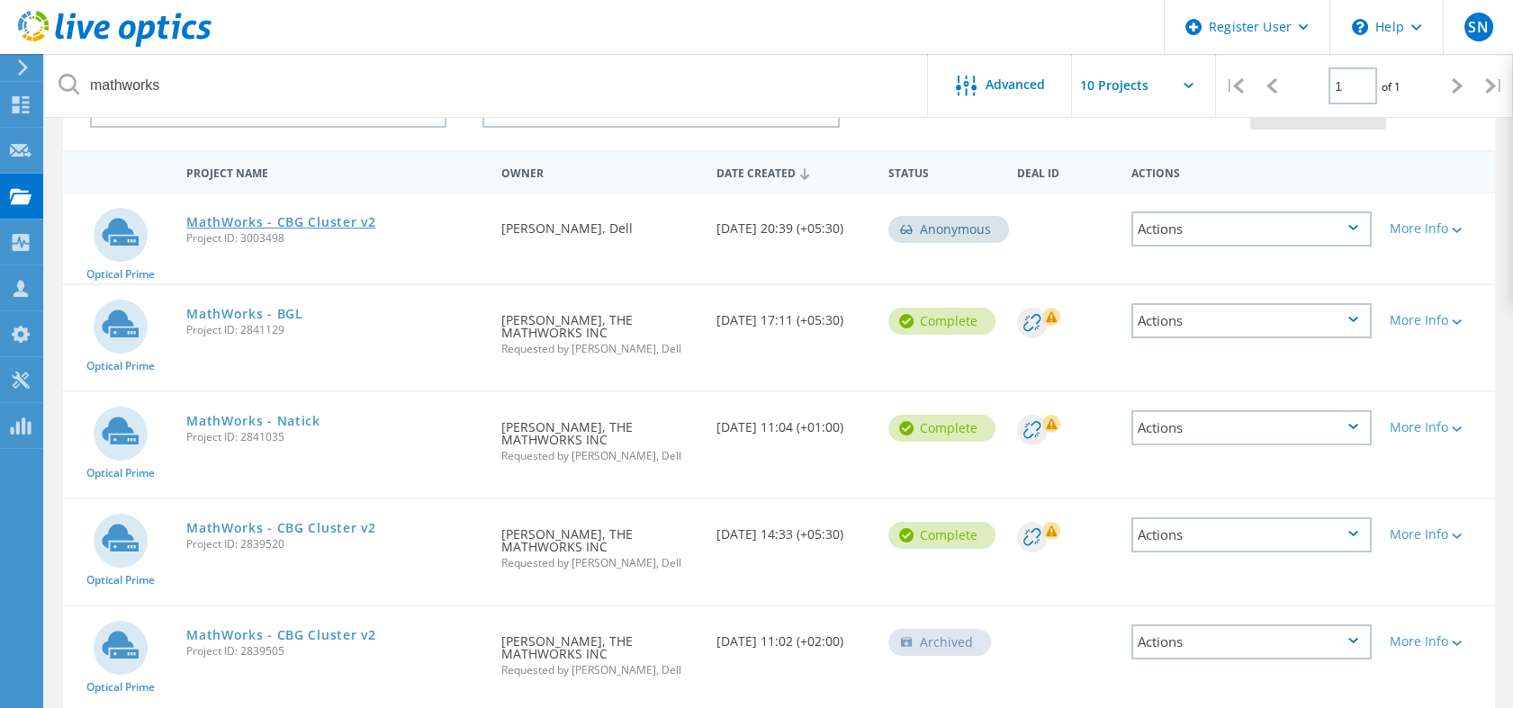
click at [310, 216] on link "MathWorks - CBG Cluster v2" at bounding box center [280, 222] width 189 height 13
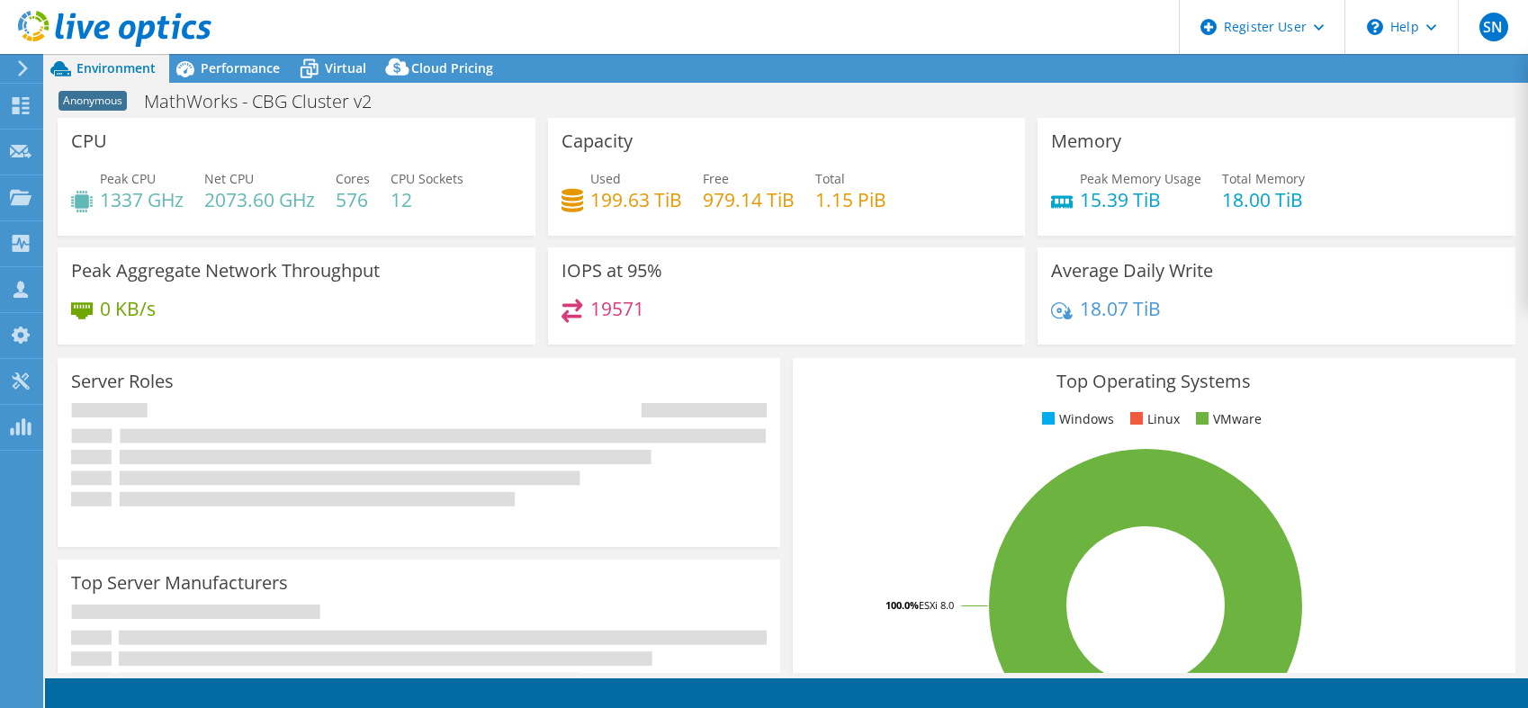
select select "USD"
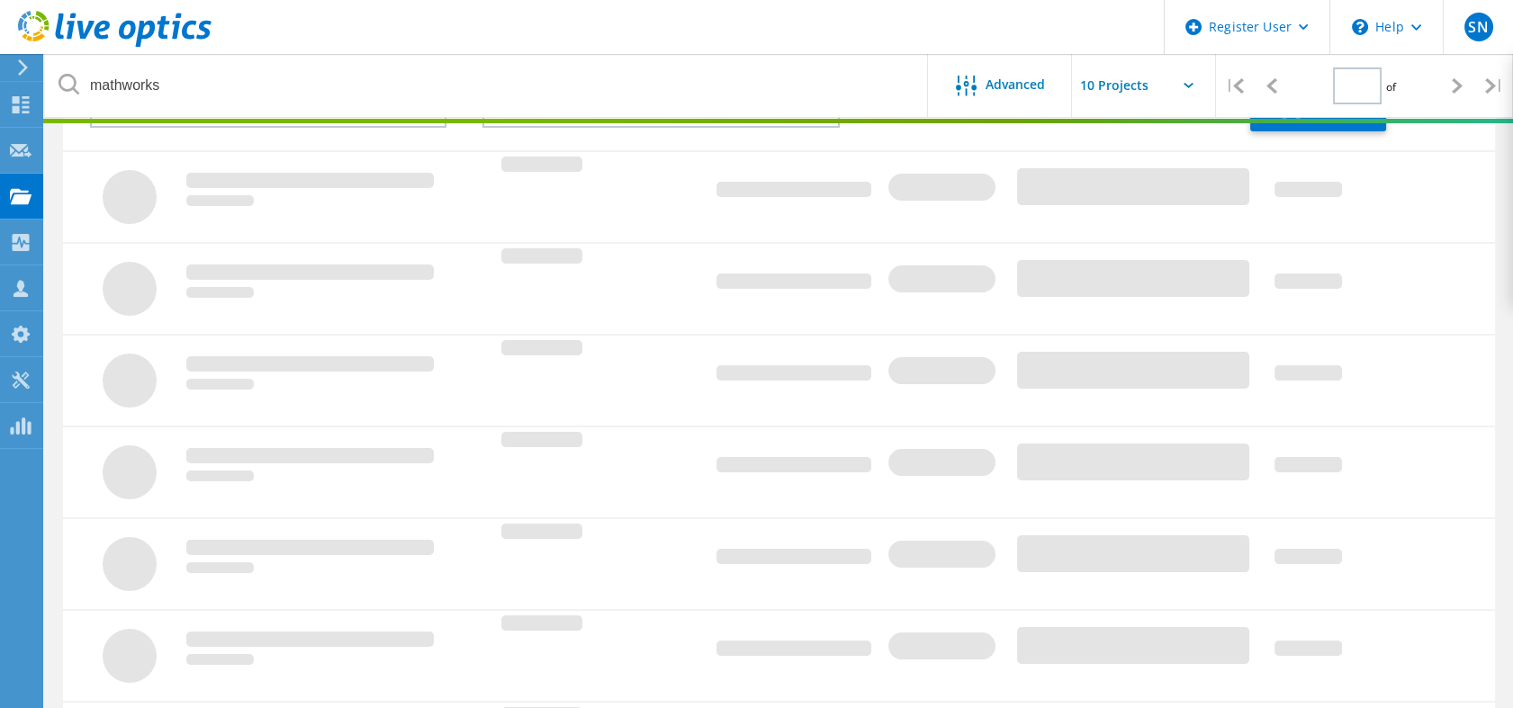
type input "1"
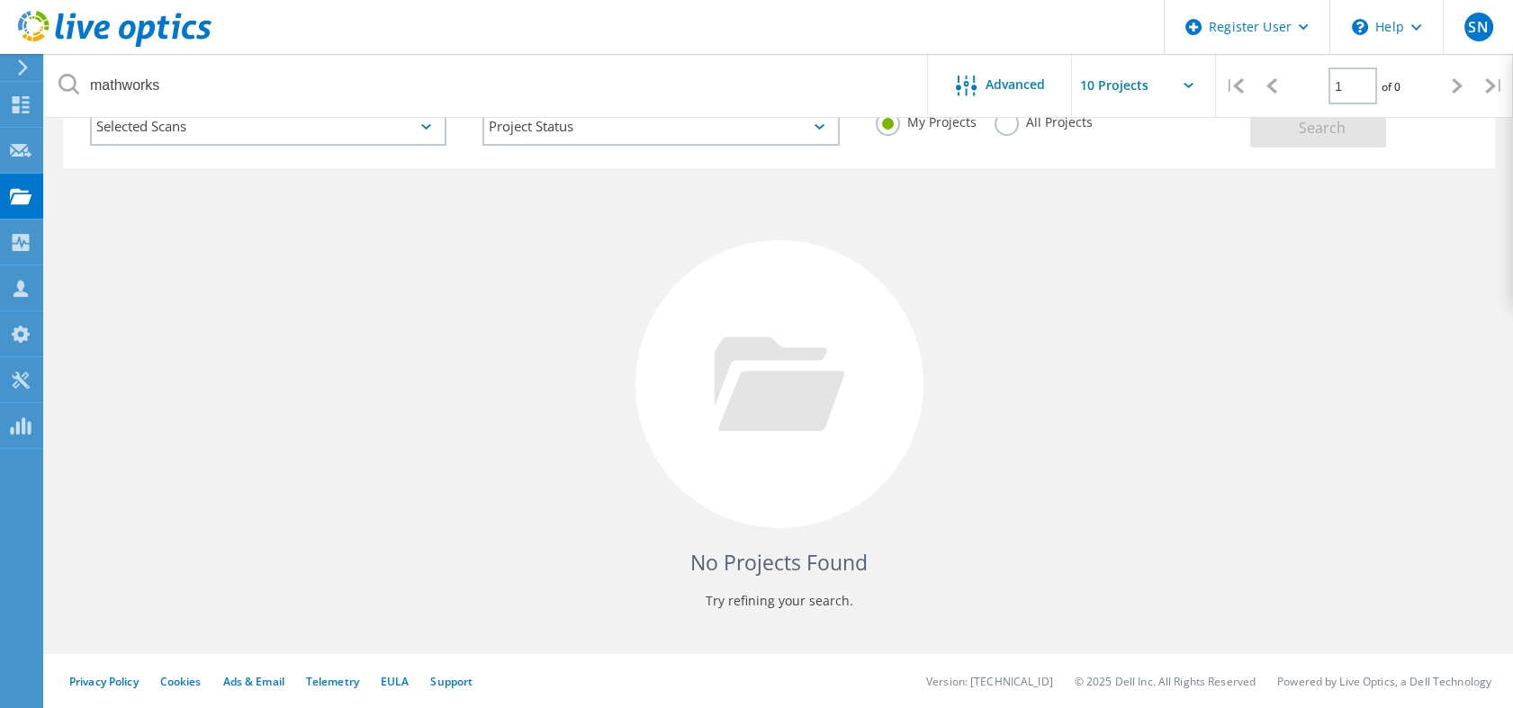
click at [1010, 128] on label "All Projects" at bounding box center [1043, 120] width 98 height 17
click at [0, 0] on input "All Projects" at bounding box center [0, 0] width 0 height 0
click at [1325, 148] on div "Selected Scans Project Status In Progress Complete Published Anonymous Archived…" at bounding box center [779, 124] width 1432 height 88
click at [1311, 137] on button "Search" at bounding box center [1318, 127] width 136 height 40
